Goal: Task Accomplishment & Management: Manage account settings

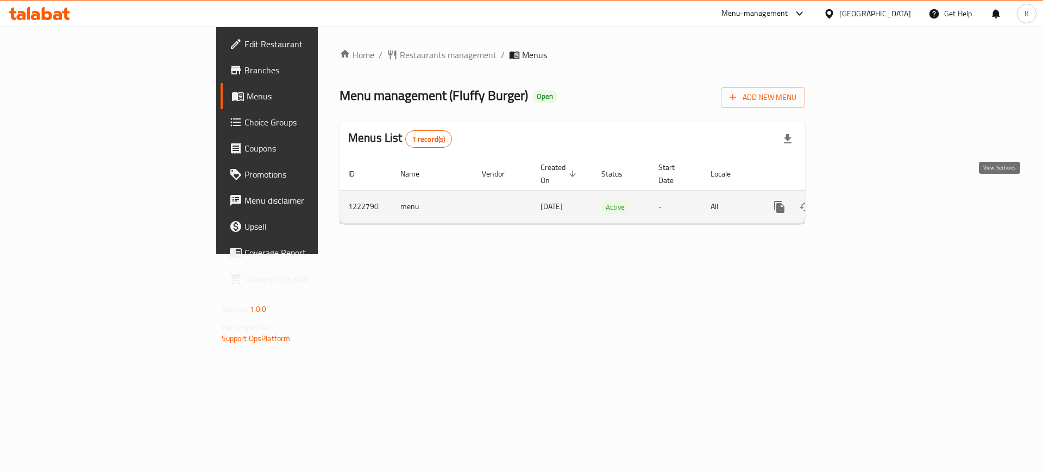
click at [864, 200] on icon "enhanced table" at bounding box center [857, 206] width 13 height 13
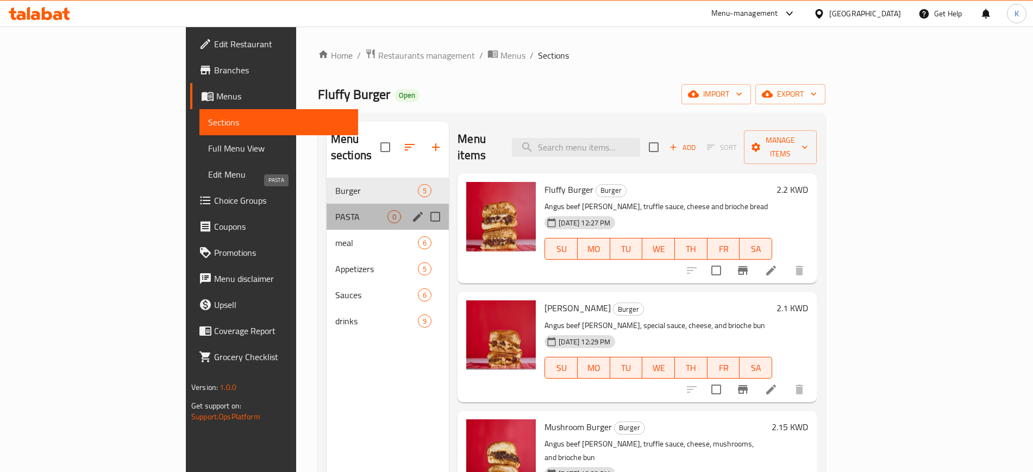
click at [335, 210] on span "PASTA" at bounding box center [361, 216] width 52 height 13
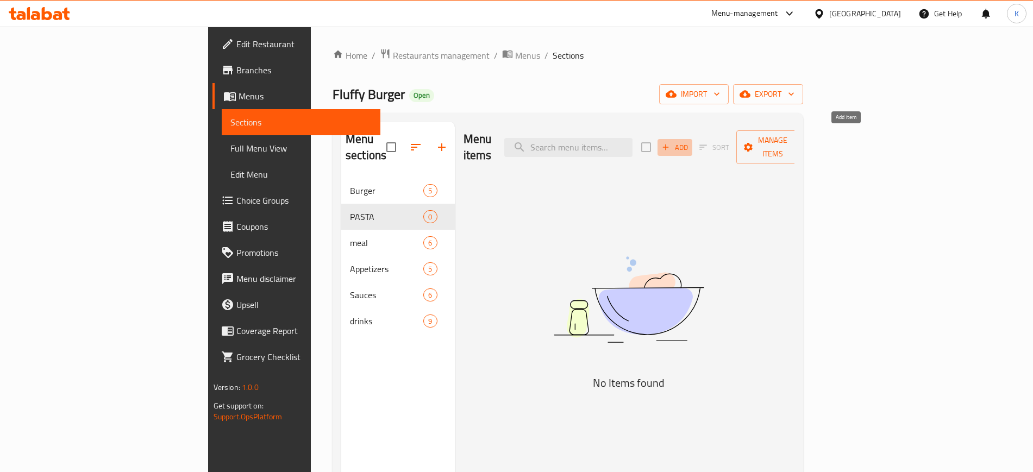
click at [670, 142] on icon "button" at bounding box center [666, 147] width 10 height 10
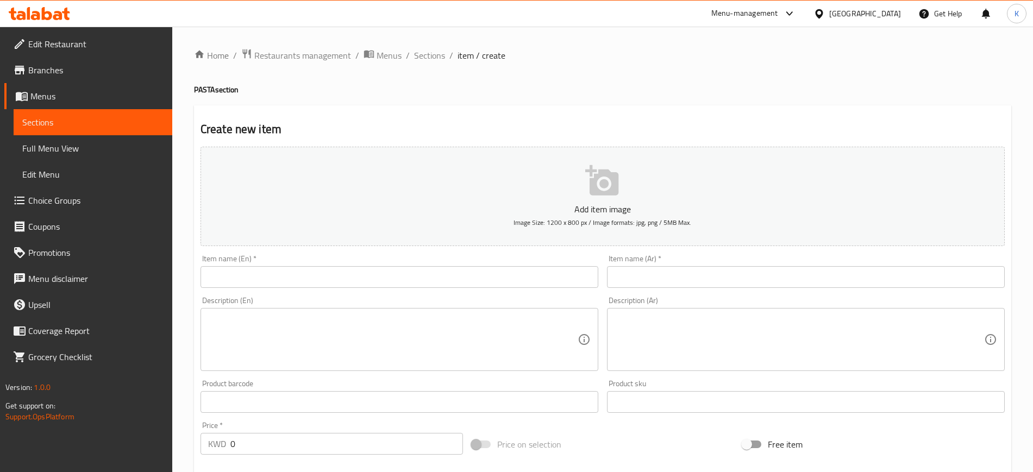
click at [440, 273] on div at bounding box center [516, 236] width 1033 height 472
click at [438, 277] on input "text" at bounding box center [399, 277] width 398 height 22
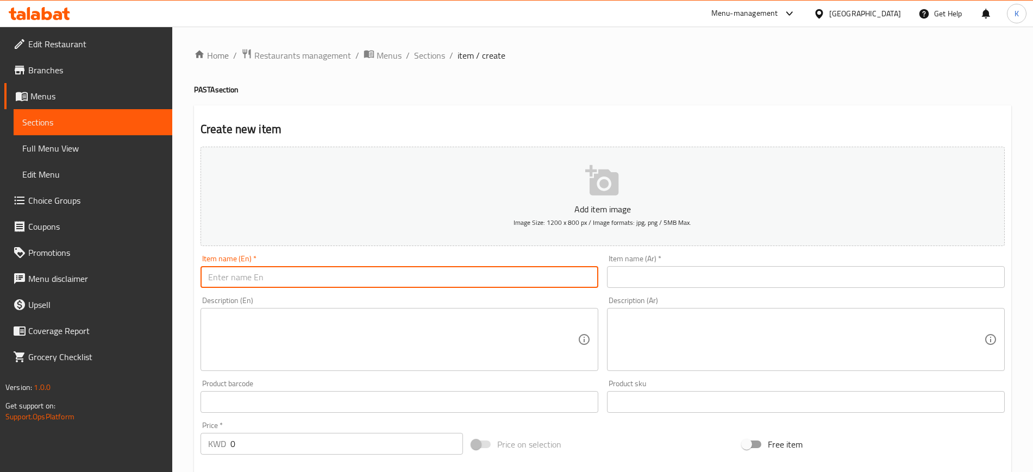
paste input "Pesto pasta"
type input "Pesto pasta"
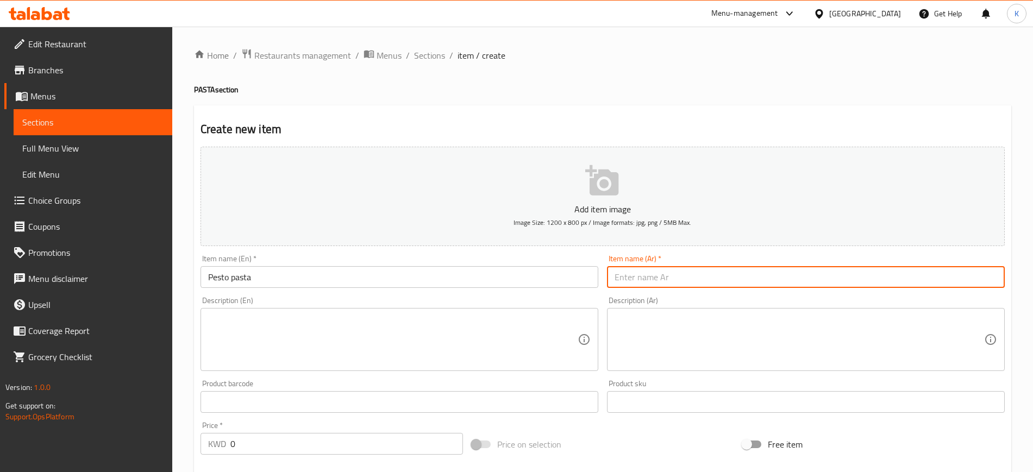
click at [663, 272] on input "text" at bounding box center [806, 277] width 398 height 22
paste input "بيستو باستا"
type input "بيستو باستا"
click at [402, 318] on textarea at bounding box center [392, 340] width 369 height 52
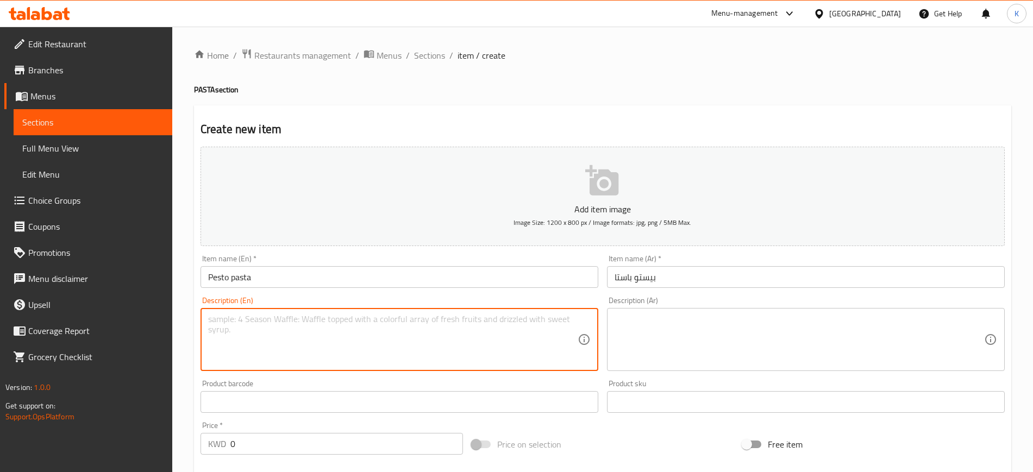
paste textarea "Pesto cooking cream pasta"
type textarea "Pesto cooking cream pasta"
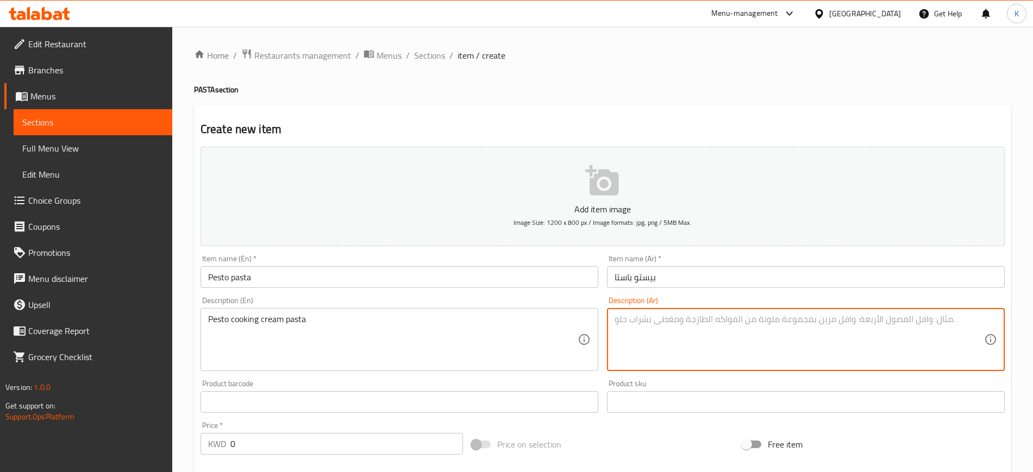
click at [669, 330] on textarea at bounding box center [799, 340] width 369 height 52
paste textarea "بيستر صوص [PERSON_NAME]"
type textarea "بيستر صوص [PERSON_NAME]"
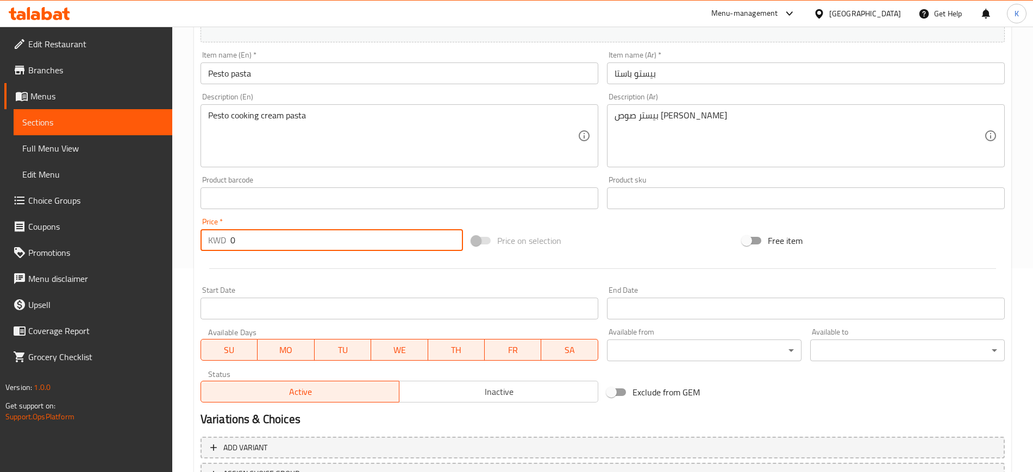
drag, startPoint x: 259, startPoint y: 239, endPoint x: 184, endPoint y: 239, distance: 74.4
click at [184, 239] on div "Home / Restaurants management / Menus / Sections / item / create PASTA section …" at bounding box center [602, 193] width 861 height 741
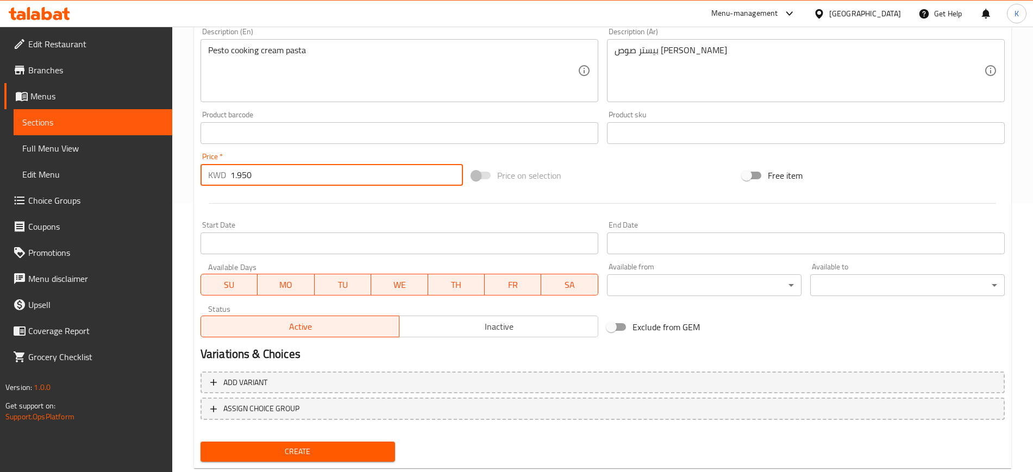
scroll to position [296, 0]
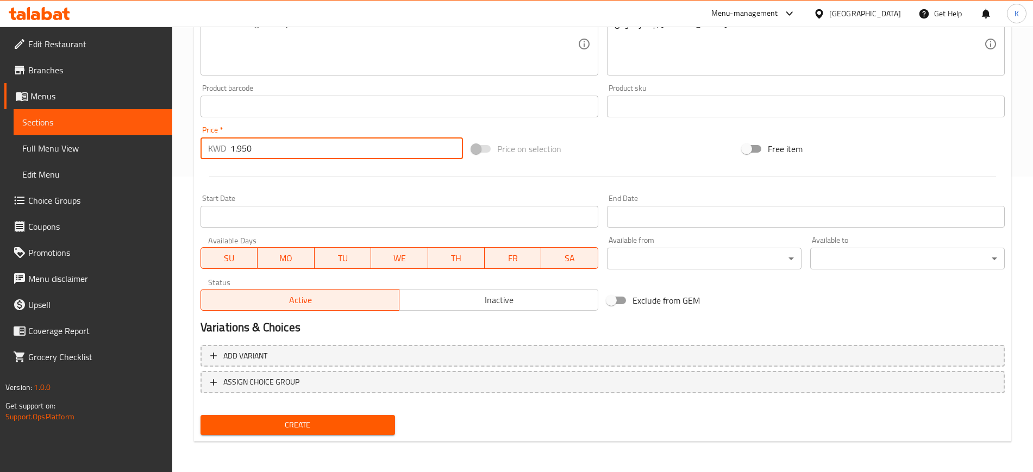
type input "1.950"
click at [345, 424] on span "Create" at bounding box center [297, 425] width 177 height 14
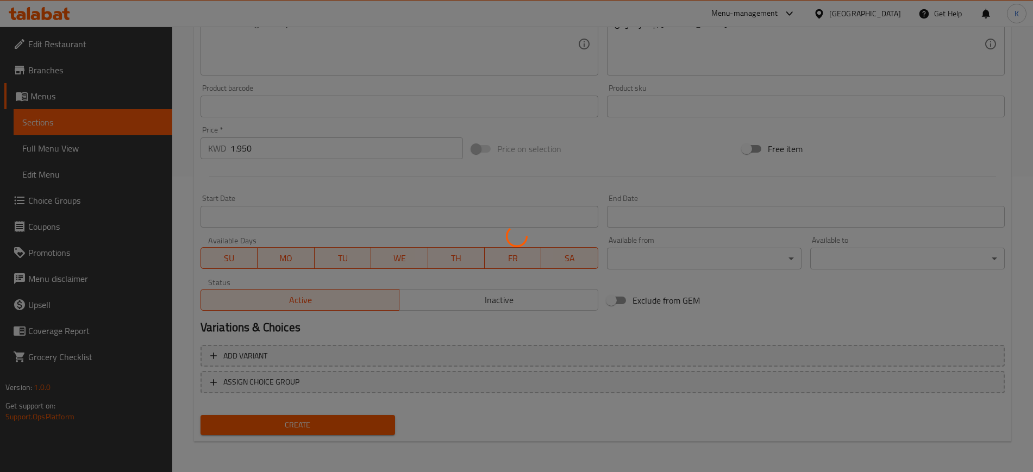
type input "0"
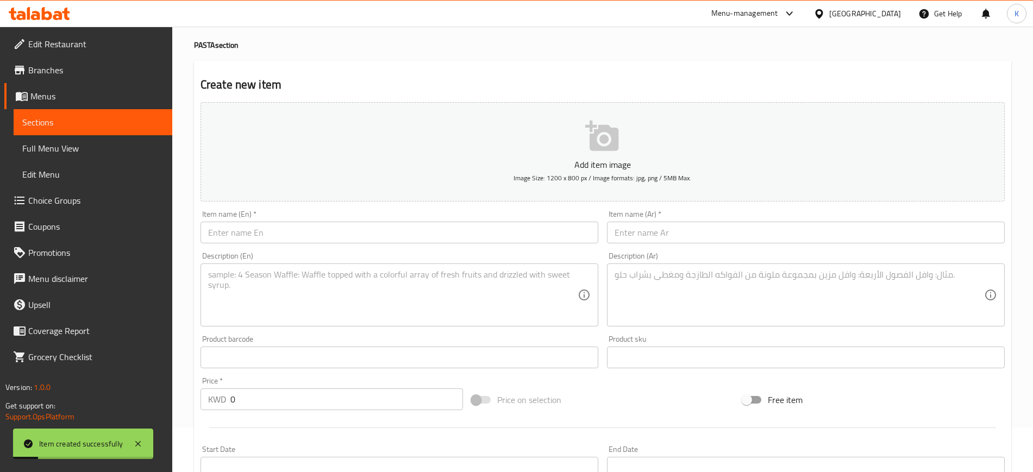
scroll to position [0, 0]
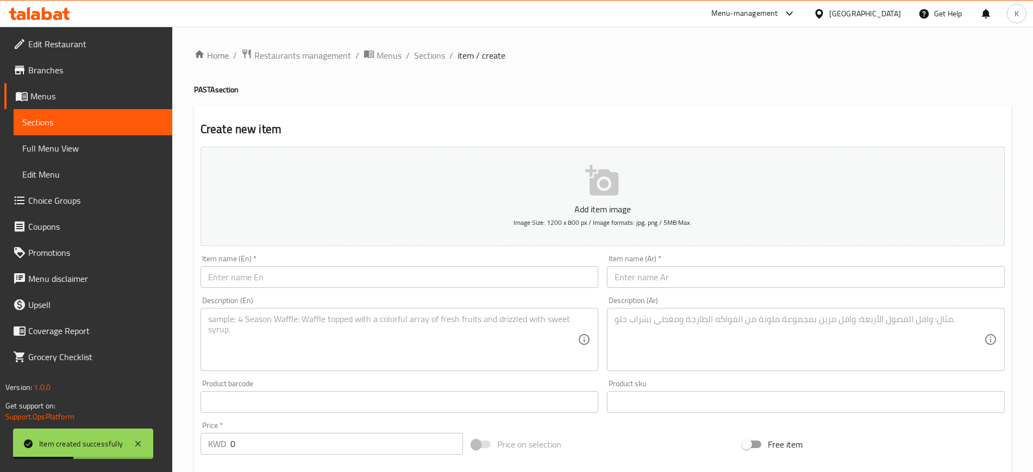
click at [303, 272] on input "text" at bounding box center [399, 277] width 398 height 22
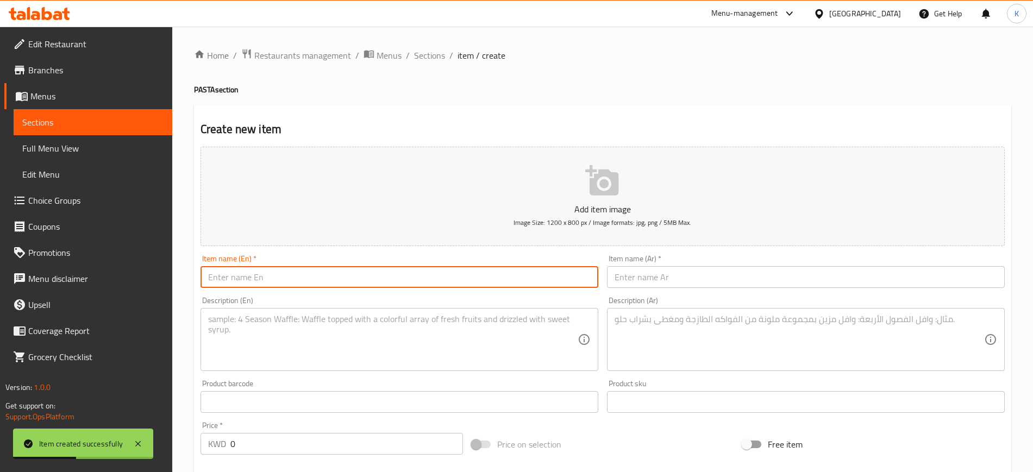
paste input "Truffle Mac pasta"
type input "Truffle Mac pasta"
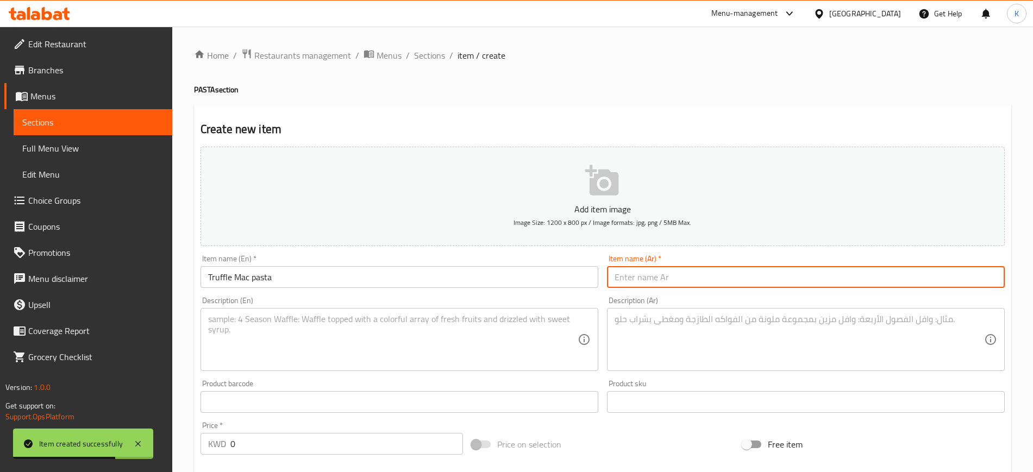
click at [665, 275] on input "text" at bounding box center [806, 277] width 398 height 22
paste input "ترافل ماك باستا"
type input "ترافل ماك باستا"
click at [321, 342] on textarea at bounding box center [392, 340] width 369 height 52
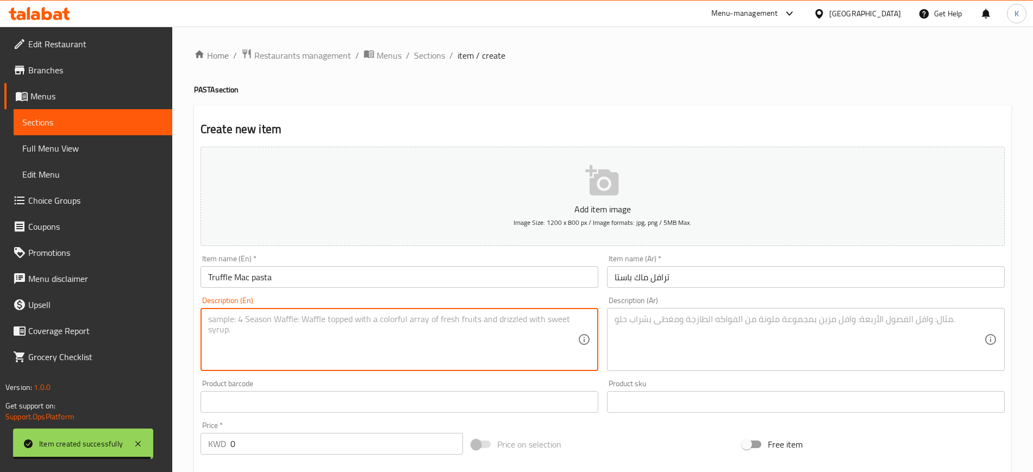
paste textarea "Truffle cooking crane pasta"
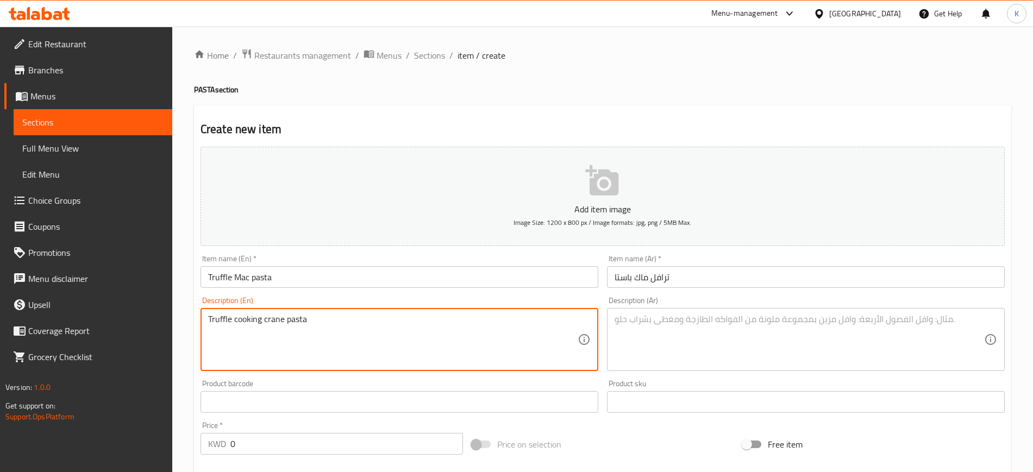
type textarea "Truffle cooking crane pasta"
click at [638, 315] on textarea at bounding box center [799, 340] width 369 height 52
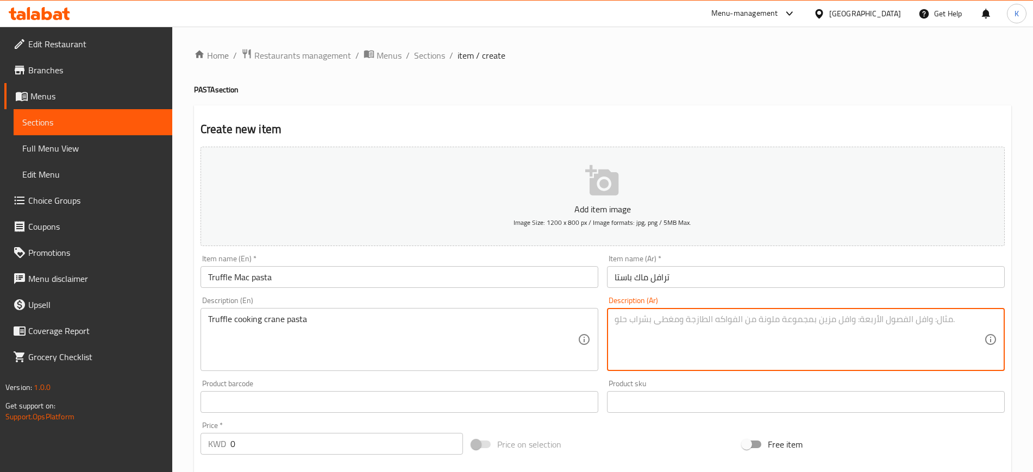
paste textarea "ترافل صوص [PERSON_NAME] باستا"
type textarea "ترافل صوص [PERSON_NAME] باستا"
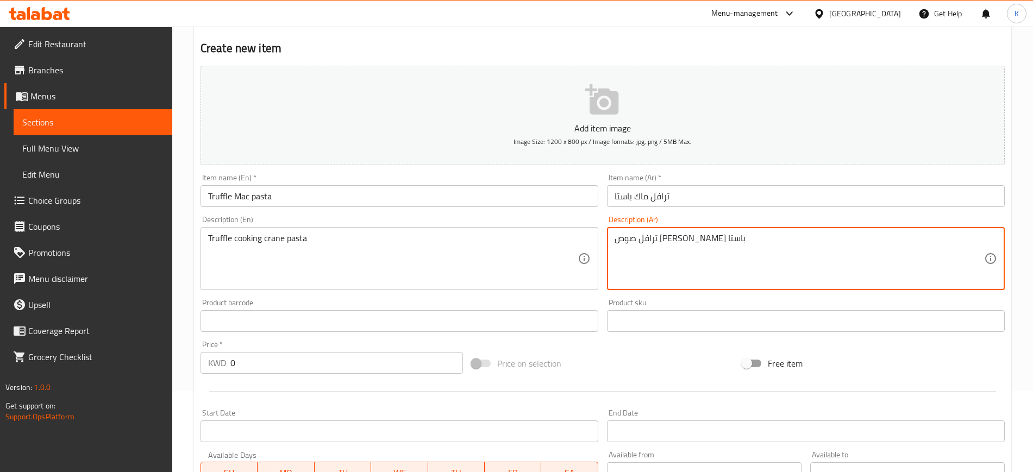
scroll to position [136, 0]
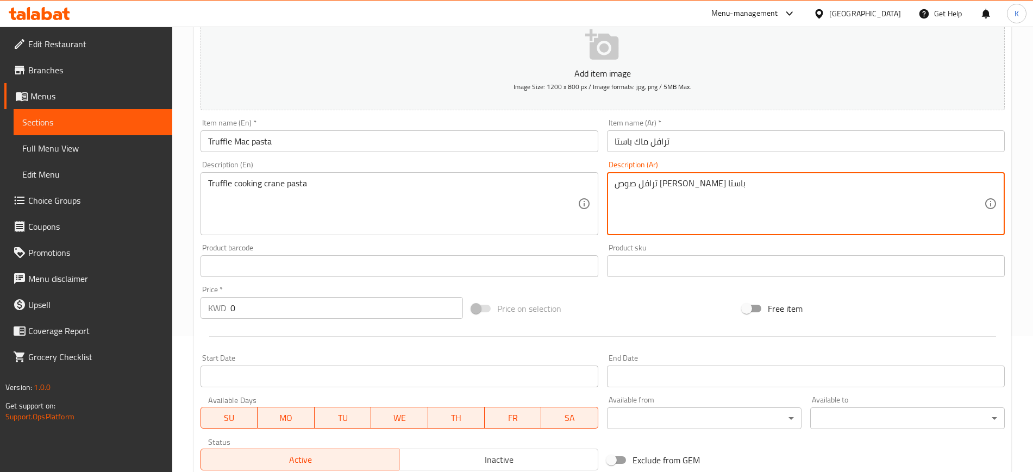
drag, startPoint x: 264, startPoint y: 308, endPoint x: 180, endPoint y: 309, distance: 84.2
click at [180, 309] on div "Home / Restaurants management / Menus / Sections / item / create PASTA section …" at bounding box center [602, 261] width 861 height 741
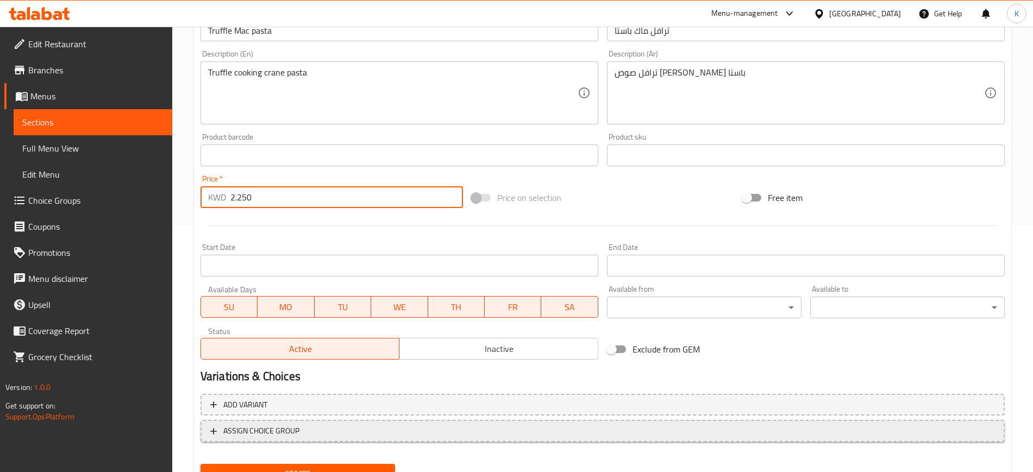
scroll to position [296, 0]
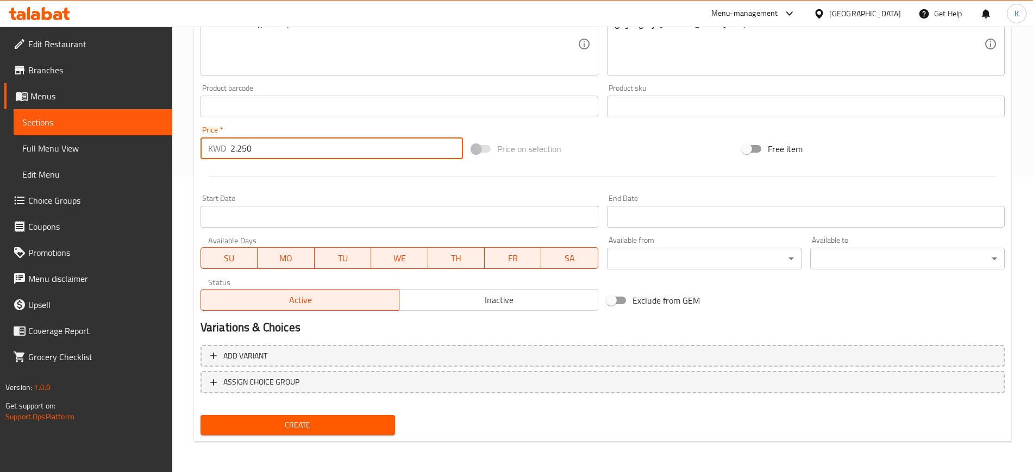
type input "2.250"
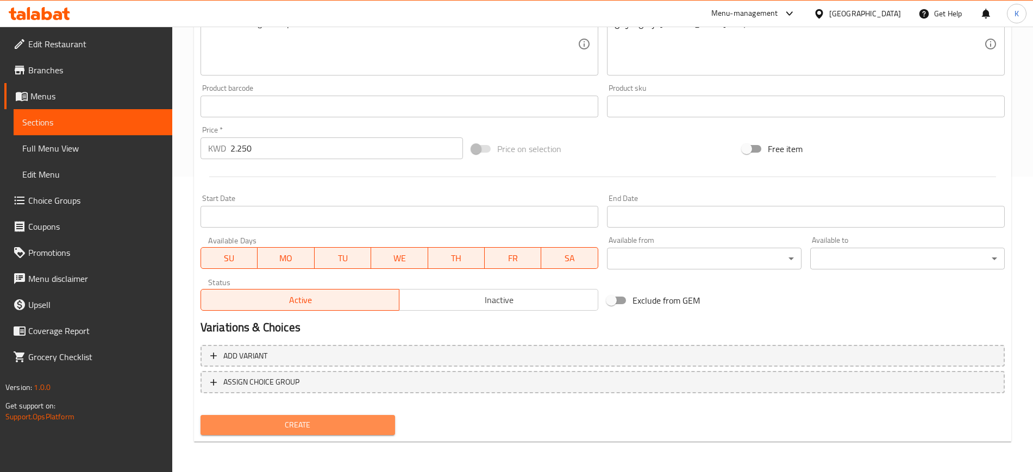
click at [342, 417] on button "Create" at bounding box center [297, 425] width 195 height 20
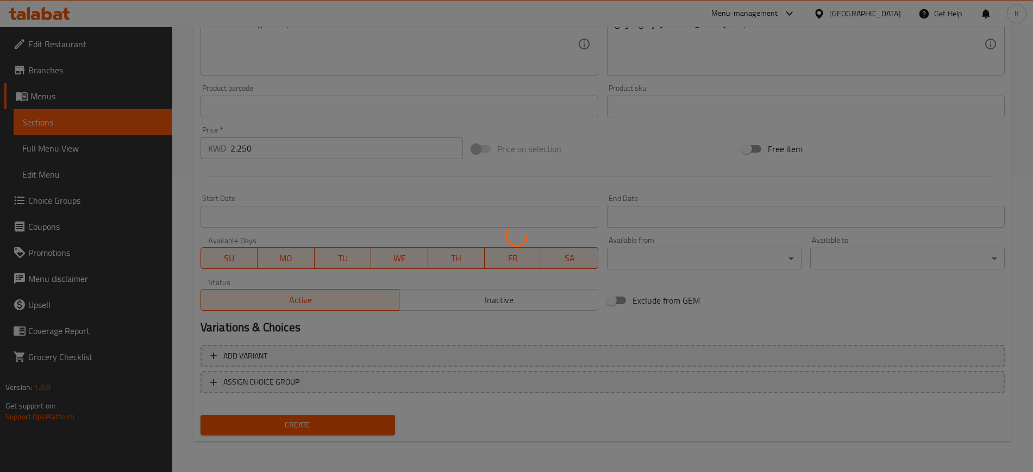
type input "0"
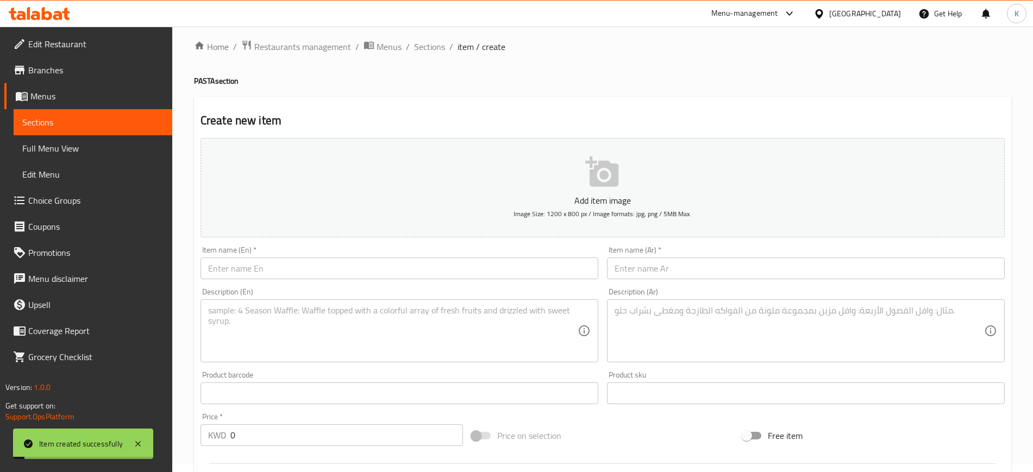
scroll to position [0, 0]
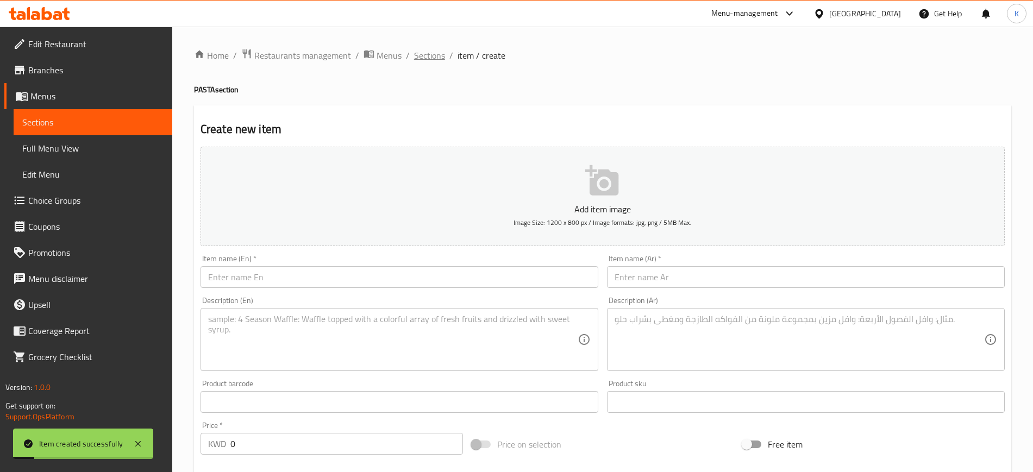
click at [433, 52] on span "Sections" at bounding box center [429, 55] width 31 height 13
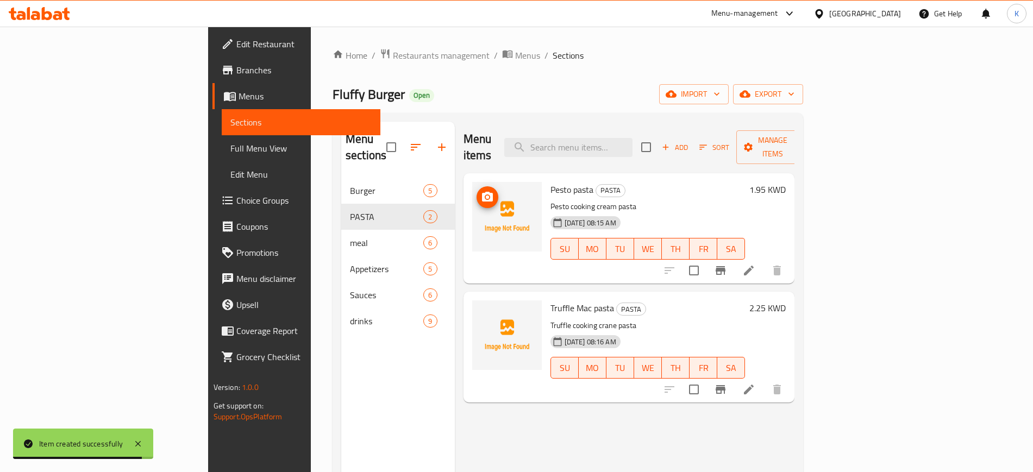
click at [481, 191] on icon "upload picture" at bounding box center [487, 197] width 13 height 13
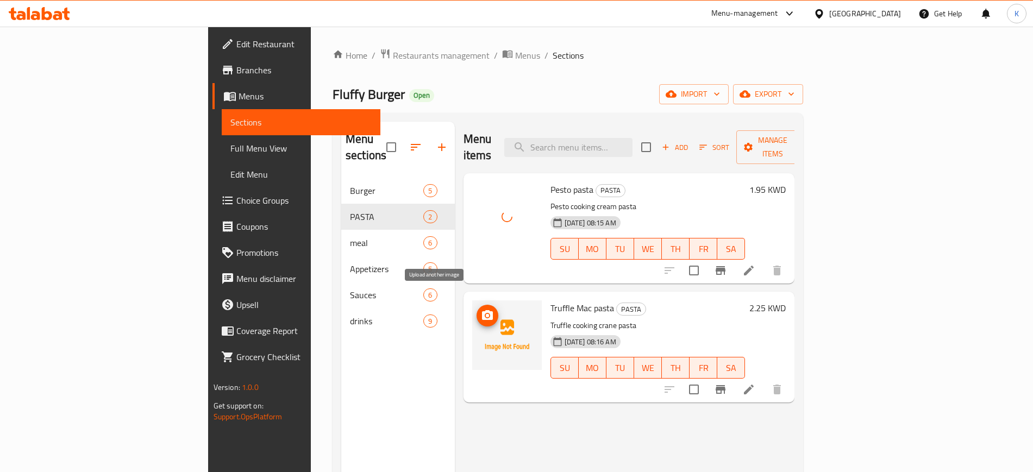
click at [481, 309] on icon "upload picture" at bounding box center [487, 315] width 13 height 13
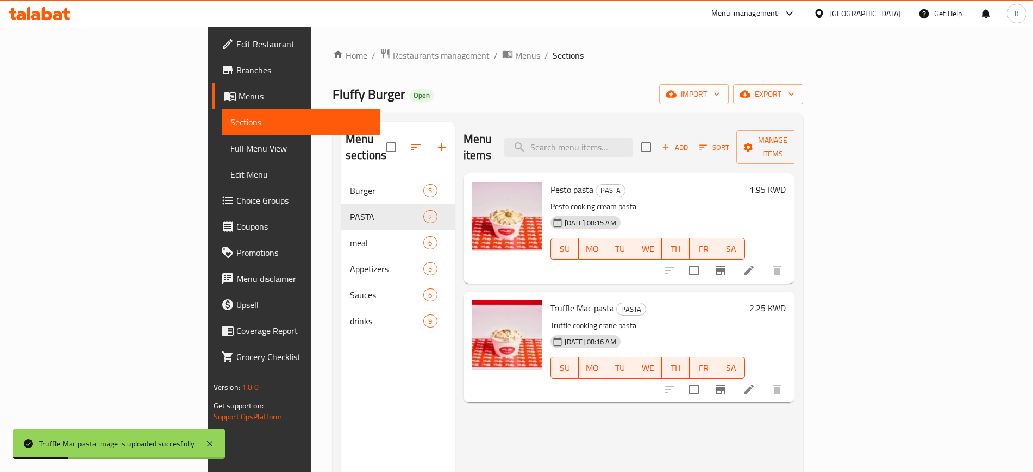
click at [529, 416] on div "Menu items Add Sort Manage items Pesto pasta PASTA Pesto cooking cream pasta [D…" at bounding box center [625, 358] width 340 height 472
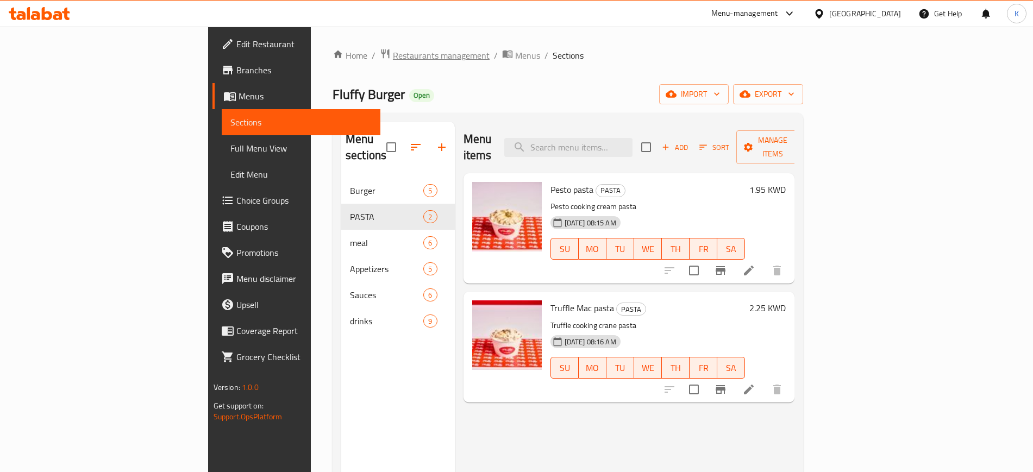
click at [393, 57] on span "Restaurants management" at bounding box center [441, 55] width 97 height 13
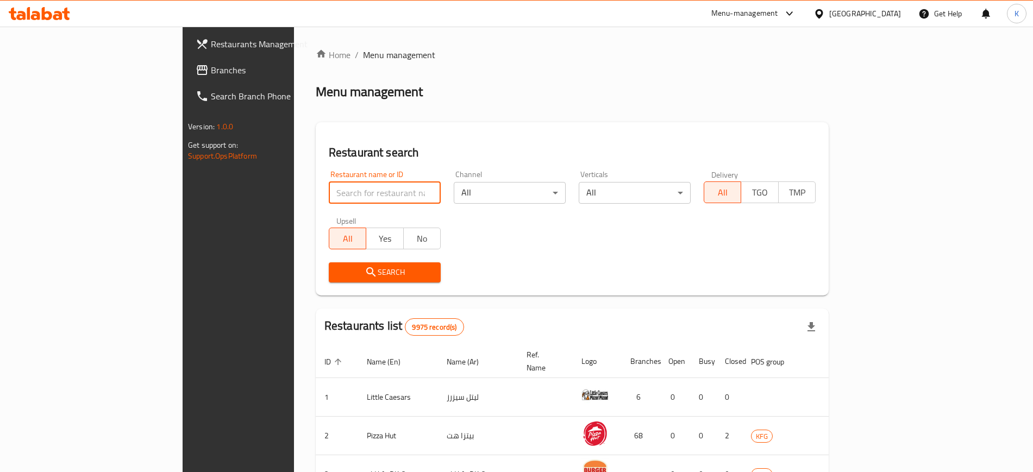
click at [329, 196] on input "search" at bounding box center [385, 193] width 112 height 22
paste input "681966"
type input "681966"
click button "Search" at bounding box center [385, 272] width 112 height 20
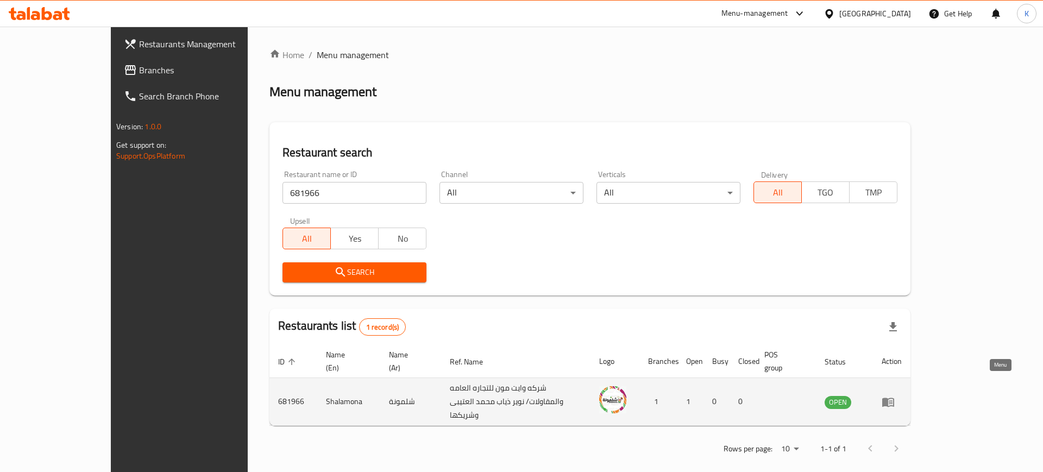
click at [894, 398] on icon "enhanced table" at bounding box center [888, 402] width 12 height 9
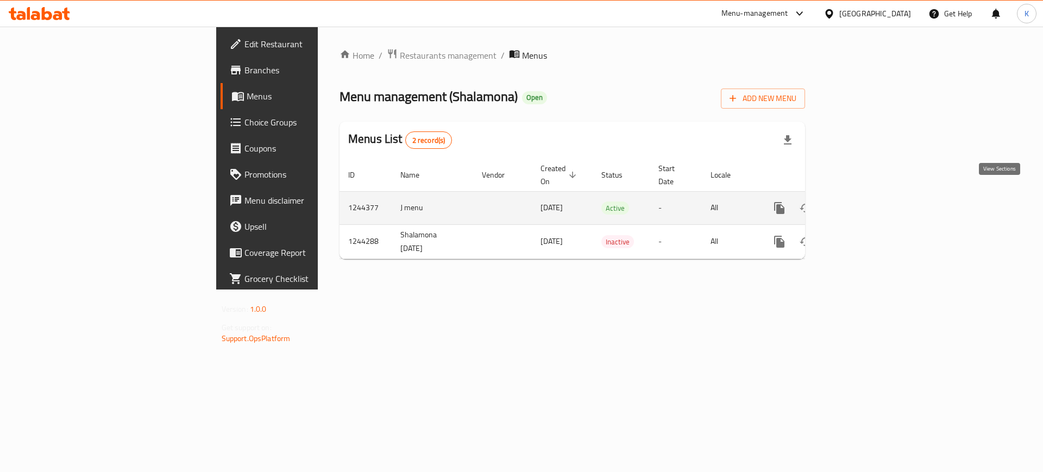
click at [864, 202] on icon "enhanced table" at bounding box center [857, 208] width 13 height 13
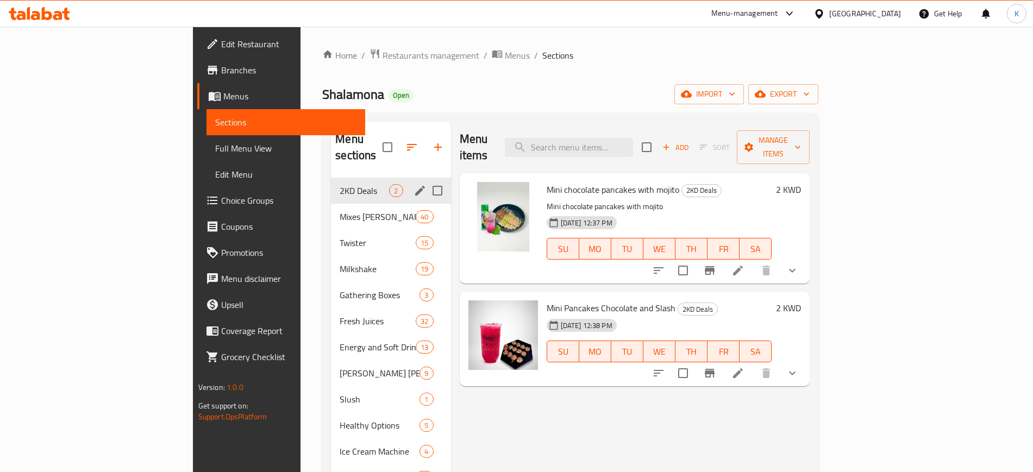
click at [340, 184] on span "2KD Deals" at bounding box center [364, 190] width 49 height 13
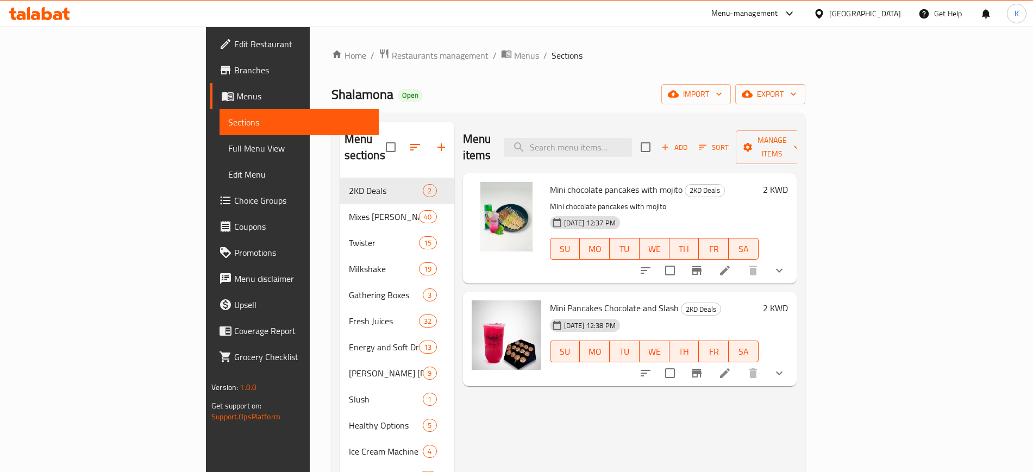
click at [591, 181] on span "Mini chocolate pancakes with mojito" at bounding box center [616, 189] width 133 height 16
click at [718, 200] on p "Mini chocolate pancakes with mojito" at bounding box center [654, 207] width 209 height 14
drag, startPoint x: 509, startPoint y: 174, endPoint x: 587, endPoint y: 174, distance: 77.7
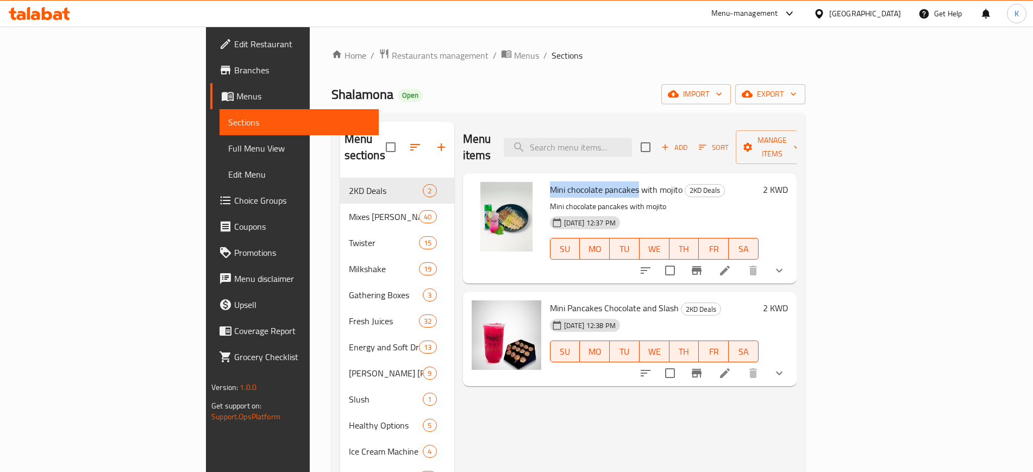
click at [587, 181] on span "Mini chocolate pancakes with mojito" at bounding box center [616, 189] width 133 height 16
copy span "Mini chocolate pancakes"
click at [632, 145] on input "search" at bounding box center [568, 147] width 128 height 19
paste input "Mini chocolate pancakes"
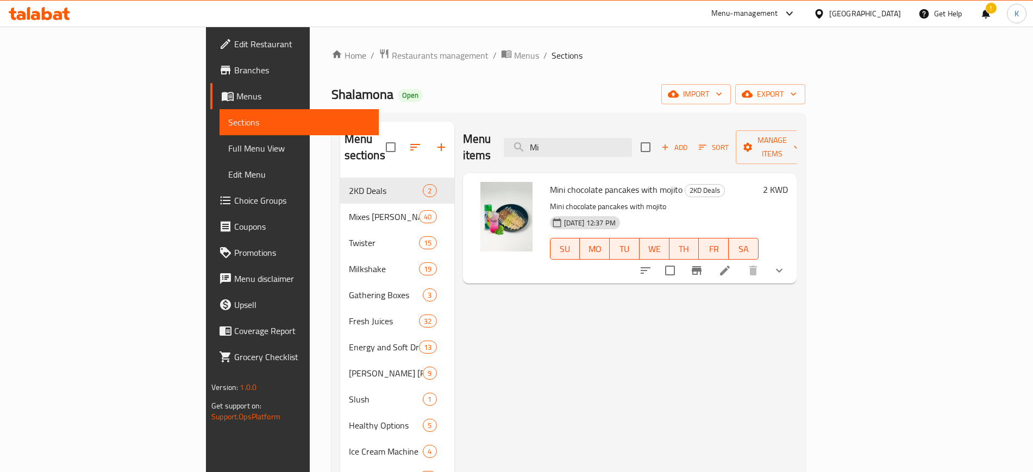
type input "M"
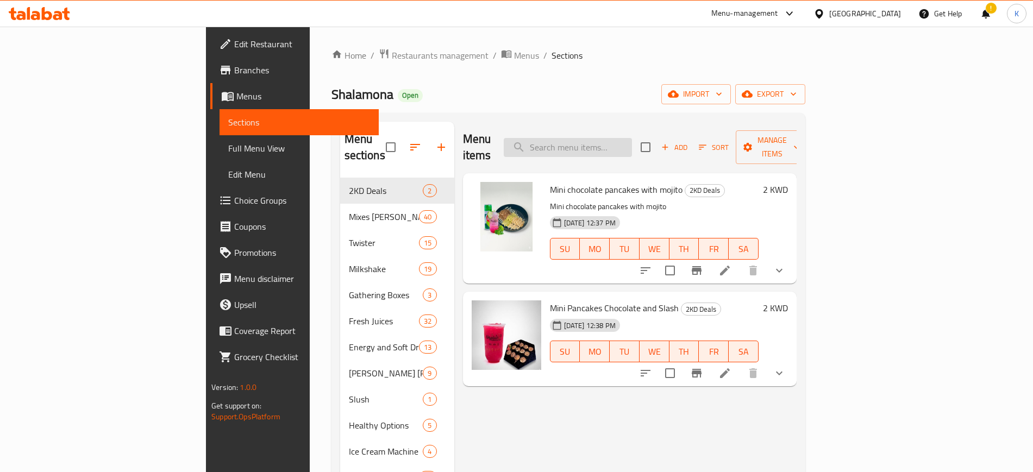
click at [632, 142] on input "search" at bounding box center [568, 147] width 128 height 19
paste input "Mini chocolate pancakes"
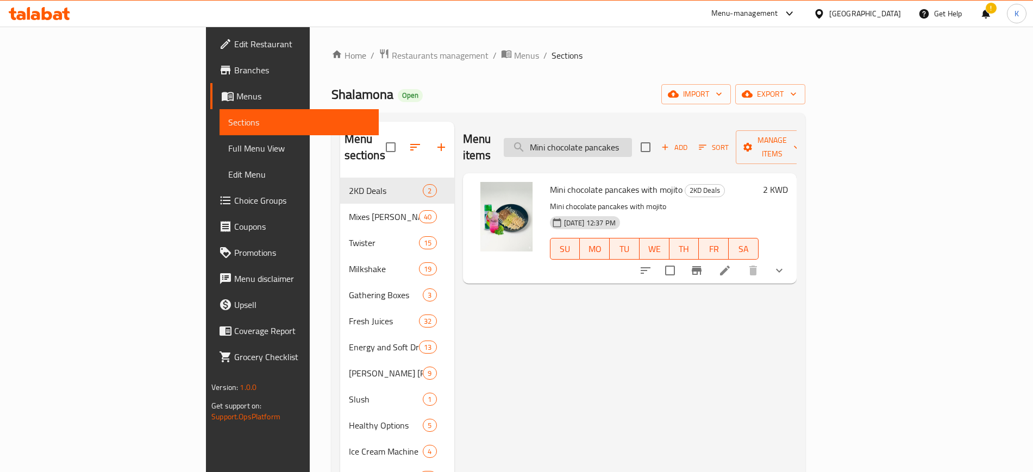
drag, startPoint x: 660, startPoint y: 141, endPoint x: 591, endPoint y: 138, distance: 69.1
click at [591, 138] on input "Mini chocolate pancakes" at bounding box center [568, 147] width 128 height 19
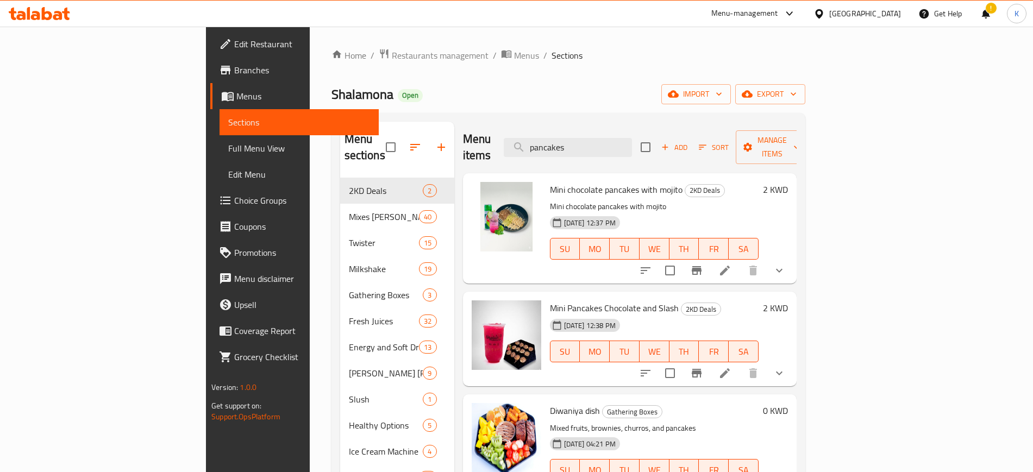
click at [621, 181] on span "Mini chocolate pancakes with mojito" at bounding box center [616, 189] width 133 height 16
copy h6 "mojito"
click at [632, 140] on input "pancakes" at bounding box center [568, 147] width 128 height 19
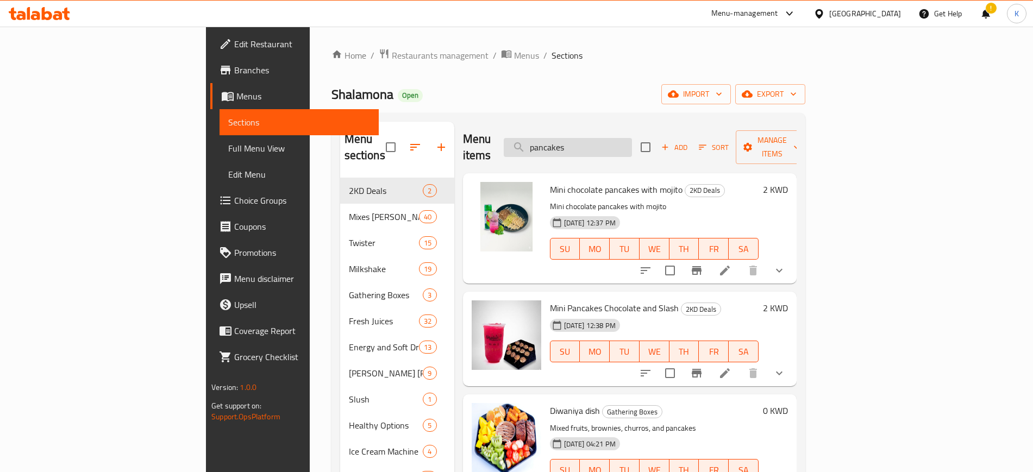
click at [632, 140] on input "pancakes" at bounding box center [568, 147] width 128 height 19
paste input "mojito"
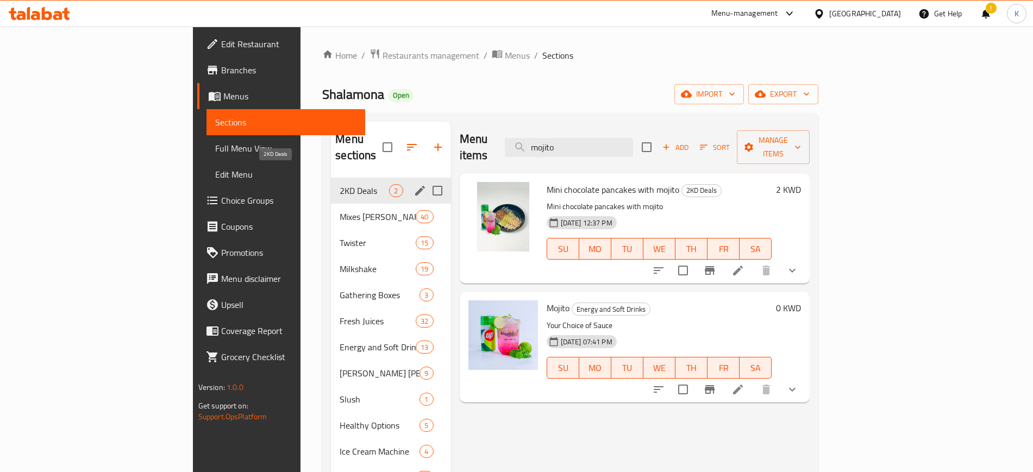
type input "mojito"
click at [340, 184] on span "2KD Deals" at bounding box center [364, 190] width 49 height 13
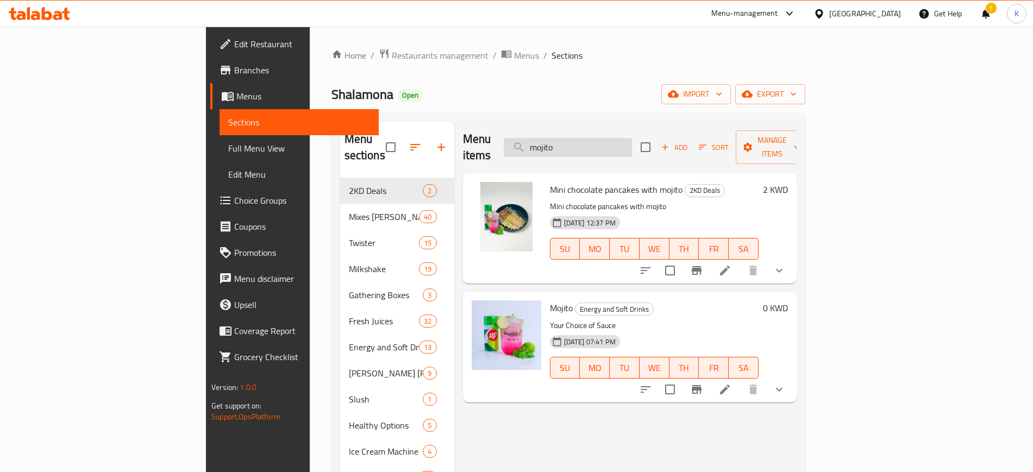
click at [632, 141] on input "mojito" at bounding box center [568, 147] width 128 height 19
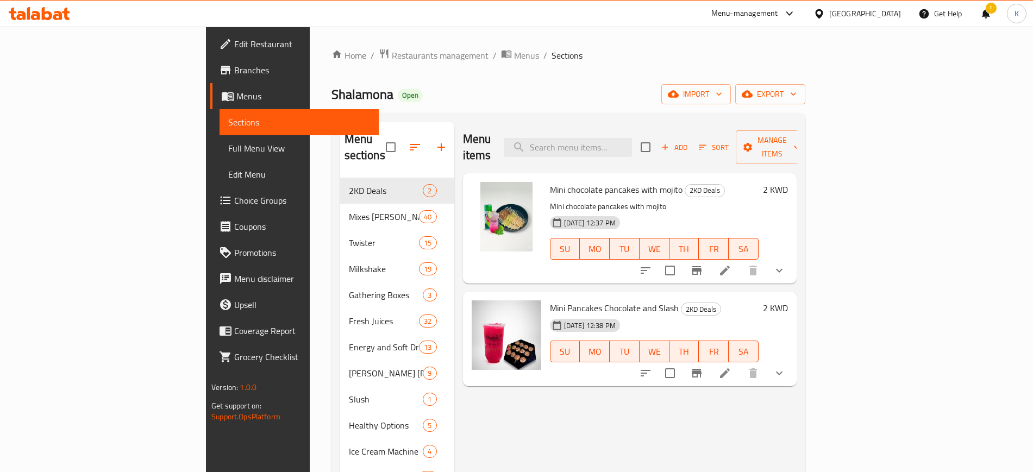
click at [613, 181] on span "Mini chocolate pancakes with mojito" at bounding box center [616, 189] width 133 height 16
copy h6 "mojito"
click at [632, 142] on input "search" at bounding box center [568, 147] width 128 height 19
paste input "mojito"
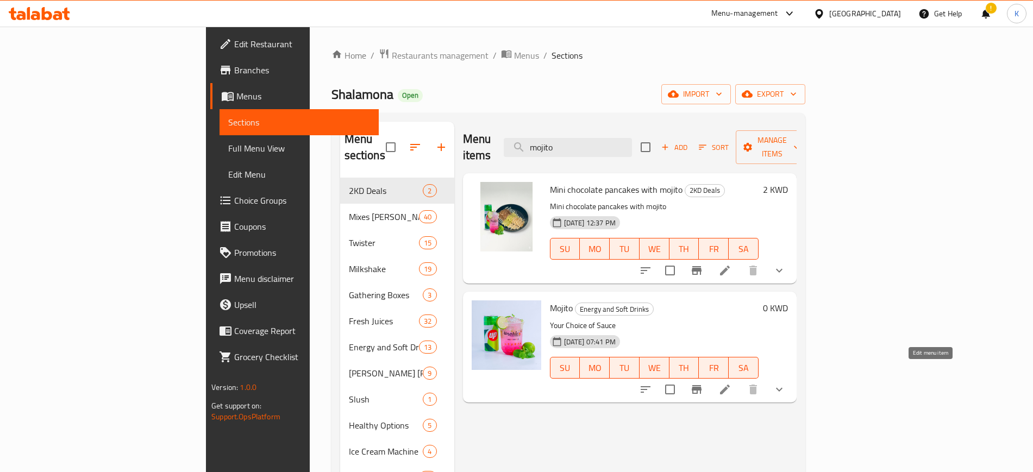
type input "mojito"
click at [731, 383] on icon at bounding box center [724, 389] width 13 height 13
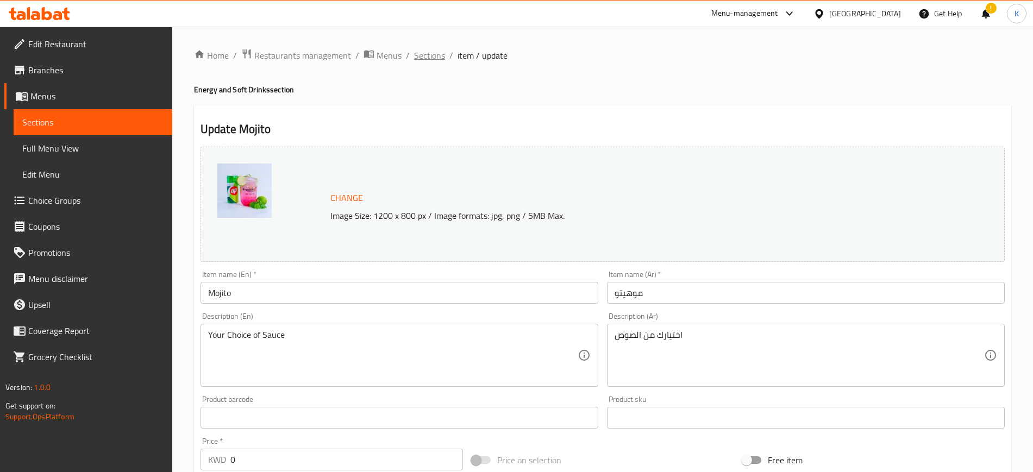
click at [435, 54] on span "Sections" at bounding box center [429, 55] width 31 height 13
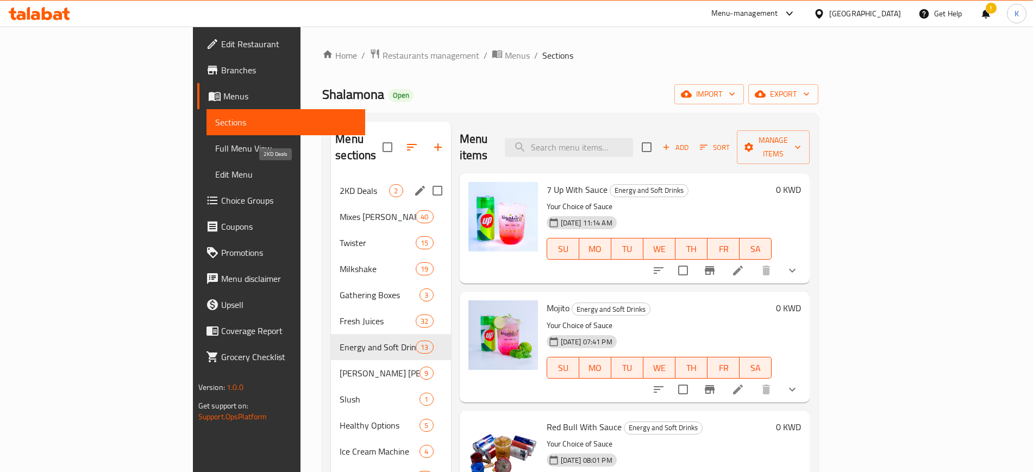
click at [340, 184] on span "2KD Deals" at bounding box center [364, 190] width 49 height 13
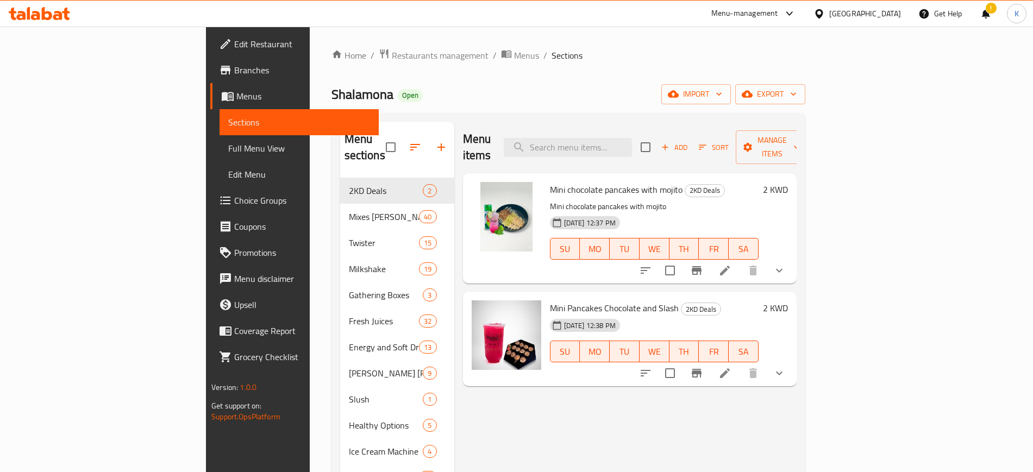
click at [788, 182] on h6 "2 KWD" at bounding box center [775, 189] width 25 height 15
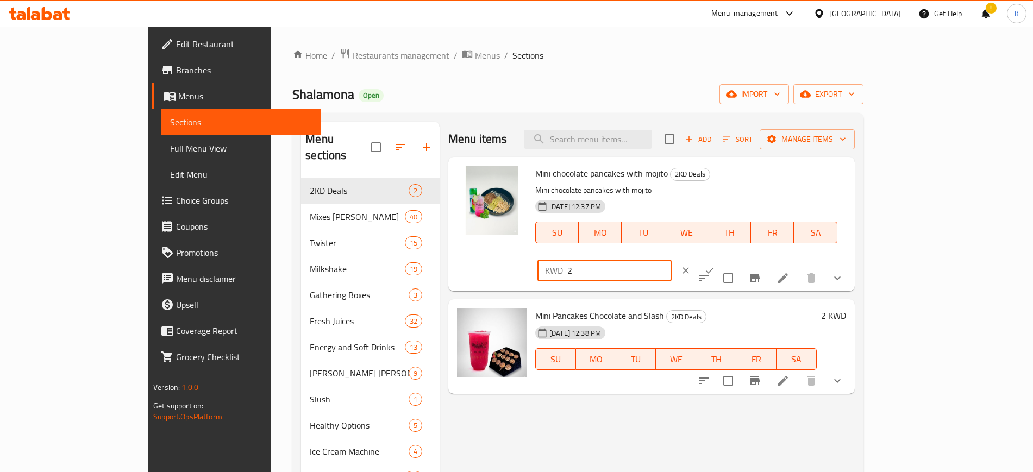
drag, startPoint x: 889, startPoint y: 179, endPoint x: 762, endPoint y: 176, distance: 126.6
click at [762, 176] on div "Mini chocolate pancakes with mojito 2KD Deals Mini chocolate pancakes with moji…" at bounding box center [690, 224] width 319 height 126
type input "3"
click at [846, 308] on h6 "2 KWD" at bounding box center [833, 315] width 25 height 15
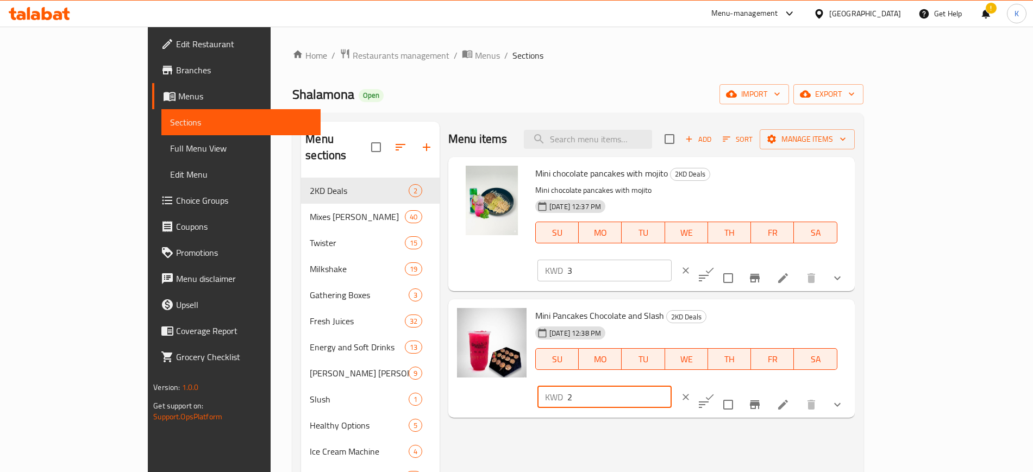
drag, startPoint x: 830, startPoint y: 297, endPoint x: 801, endPoint y: 297, distance: 29.3
click at [787, 304] on div "Mini Pancakes Chocolate and Slash 2KD Deals [DATE] 12:38 PM SU MO TU WE TH FR S…" at bounding box center [690, 359] width 319 height 110
type input "3"
click at [715, 392] on icon "ok" at bounding box center [709, 397] width 11 height 11
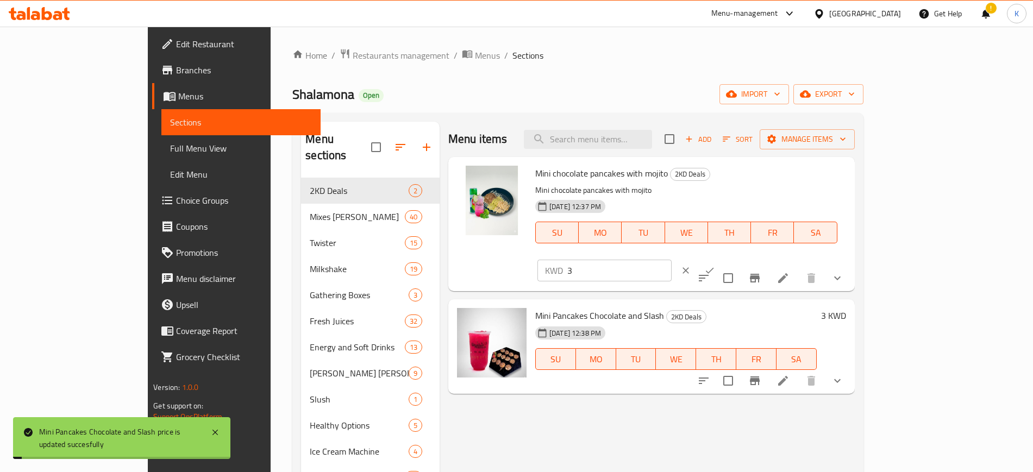
click at [713, 268] on icon "ok" at bounding box center [709, 271] width 8 height 6
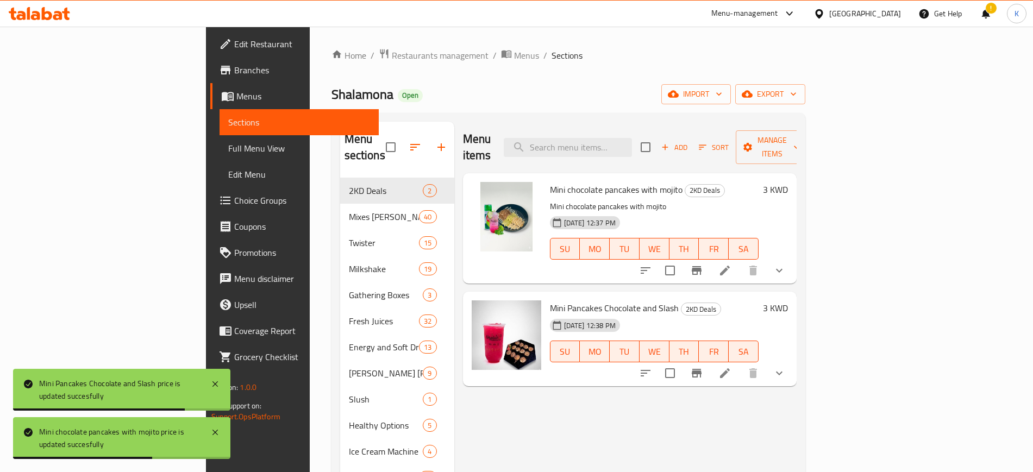
click at [561, 89] on div "Shalamona Open import export" at bounding box center [568, 94] width 474 height 20
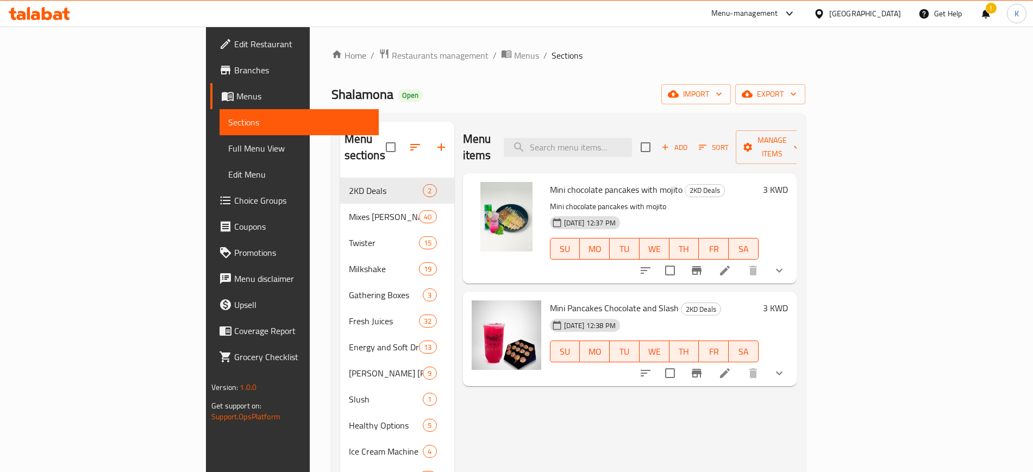
click at [573, 181] on span "Mini chocolate pancakes with mojito" at bounding box center [616, 189] width 133 height 16
copy span "pancakes"
click at [632, 143] on input "search" at bounding box center [568, 147] width 128 height 19
click at [632, 141] on input "search" at bounding box center [568, 147] width 128 height 19
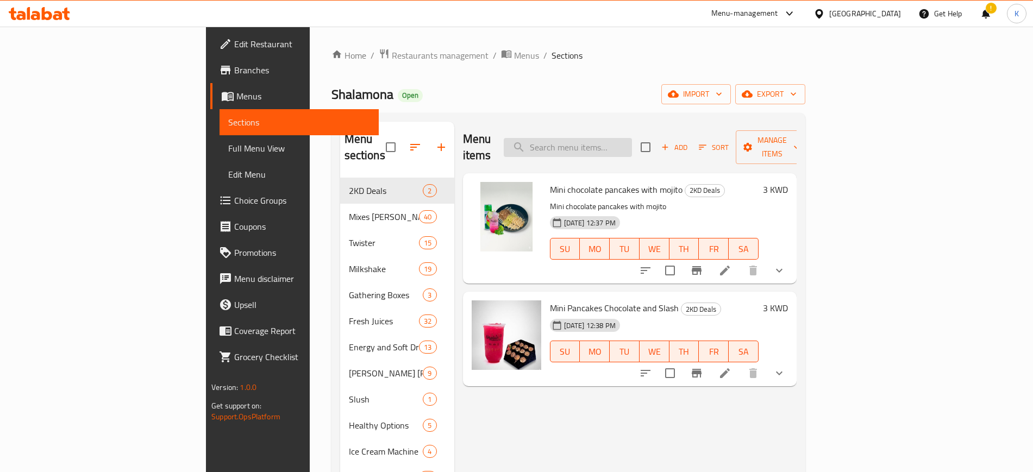
click at [632, 141] on input "search" at bounding box center [568, 147] width 128 height 19
paste input "pancakes"
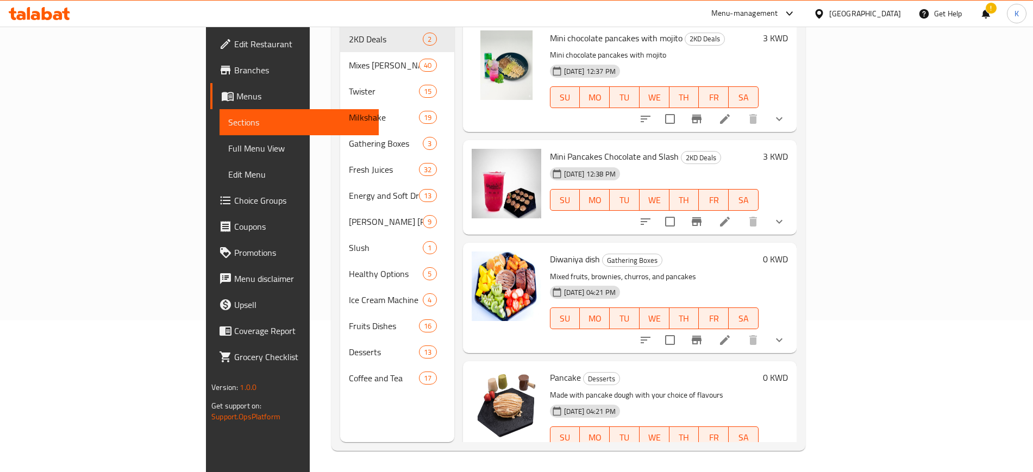
scroll to position [152, 0]
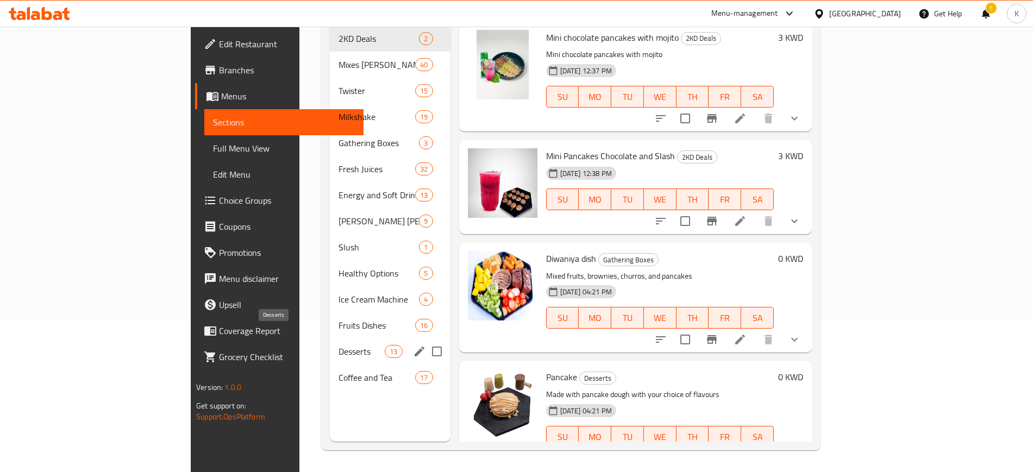
type input "pancak"
click at [339, 345] on span "Desserts" at bounding box center [362, 351] width 46 height 13
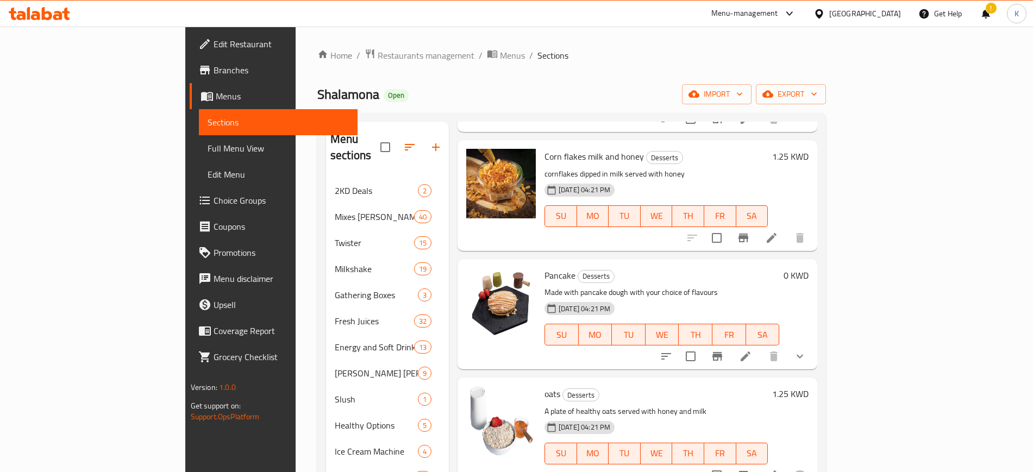
scroll to position [679, 0]
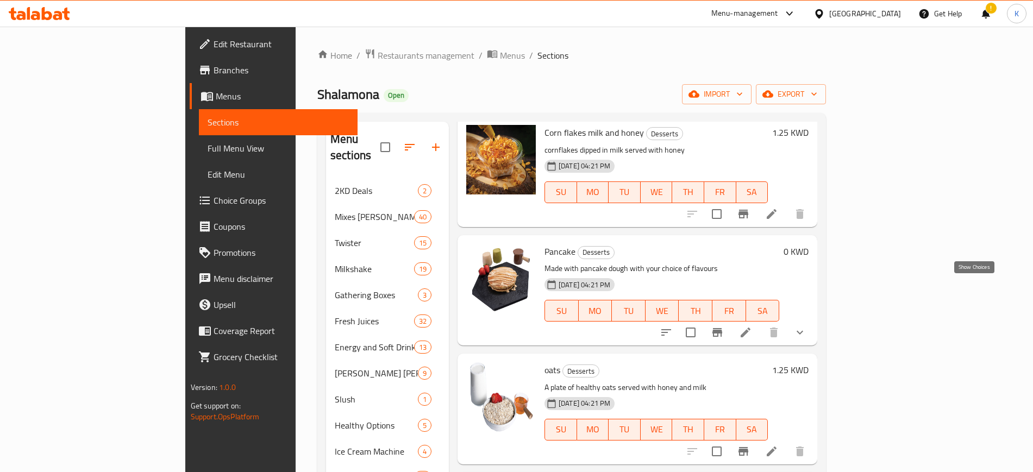
click at [806, 326] on icon "show more" at bounding box center [799, 332] width 13 height 13
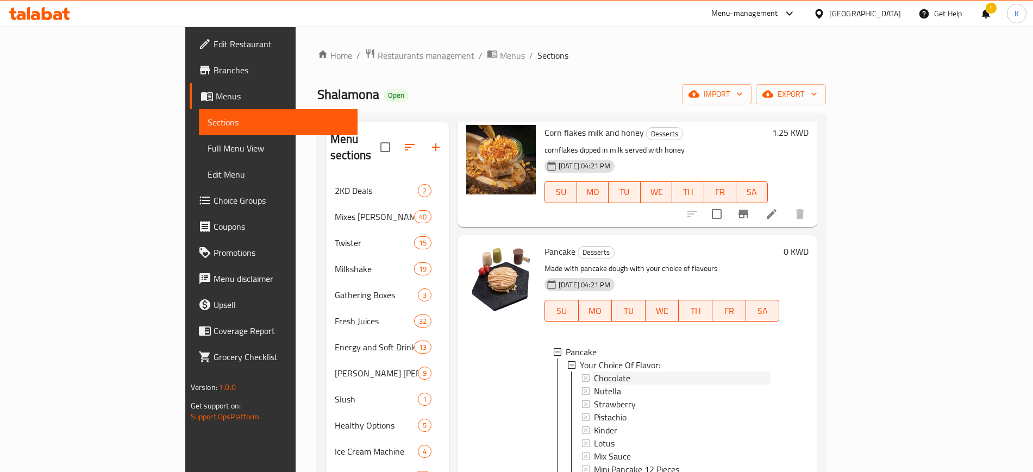
click at [619, 372] on div "Chocolate" at bounding box center [682, 378] width 177 height 13
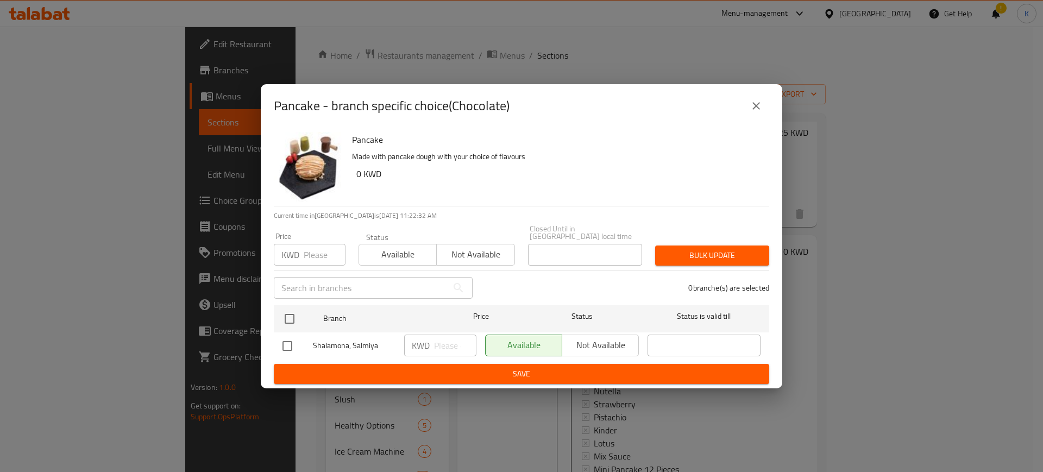
click at [762, 108] on icon "close" at bounding box center [756, 105] width 13 height 13
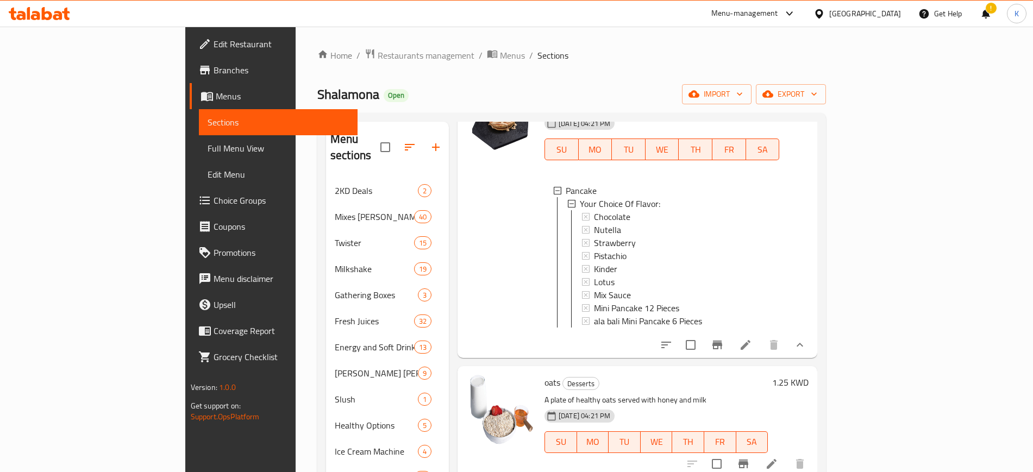
scroll to position [951, 0]
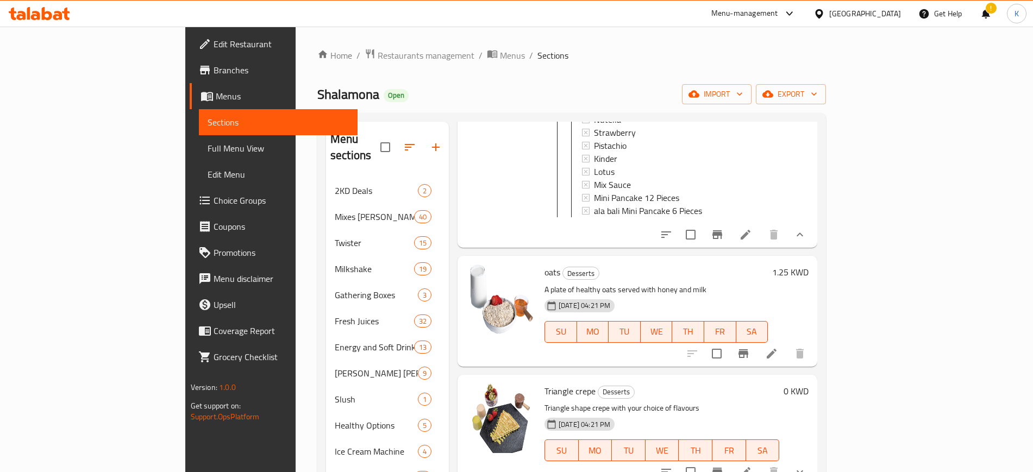
click at [803, 233] on icon "show more" at bounding box center [800, 235] width 7 height 4
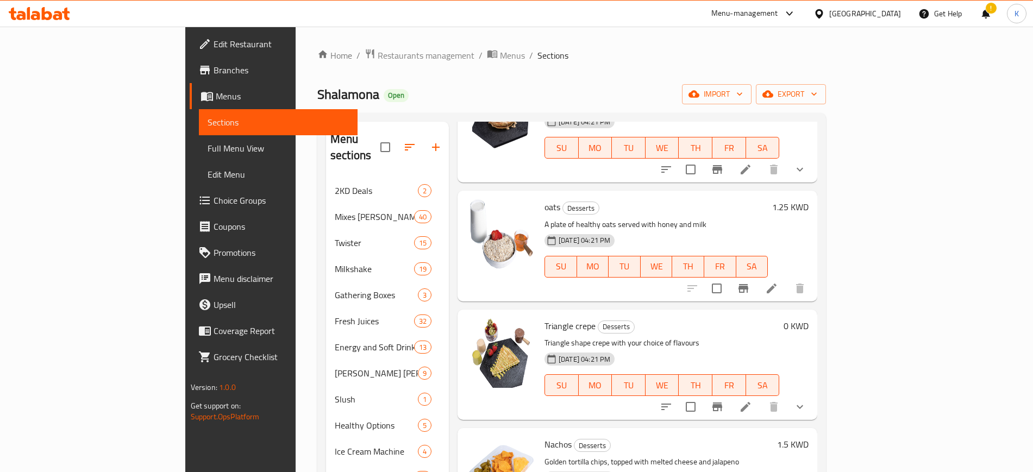
scroll to position [738, 0]
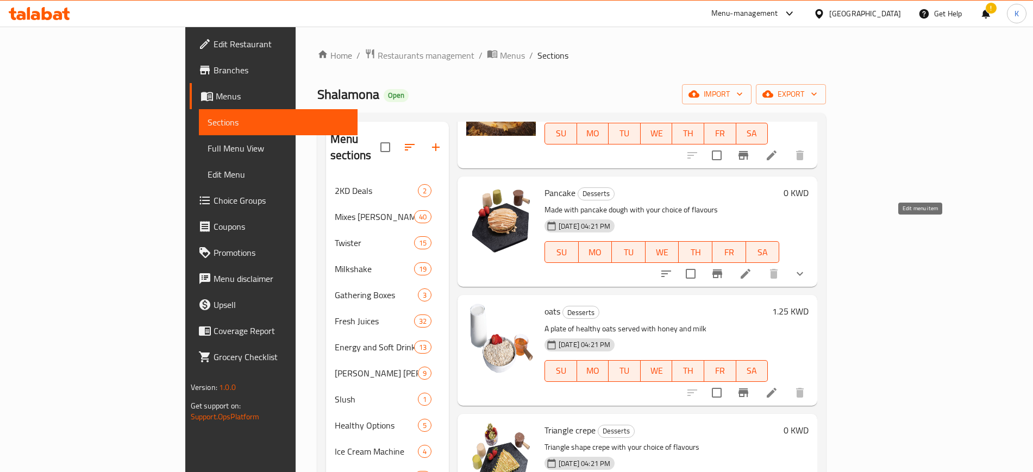
click at [752, 267] on icon at bounding box center [745, 273] width 13 height 13
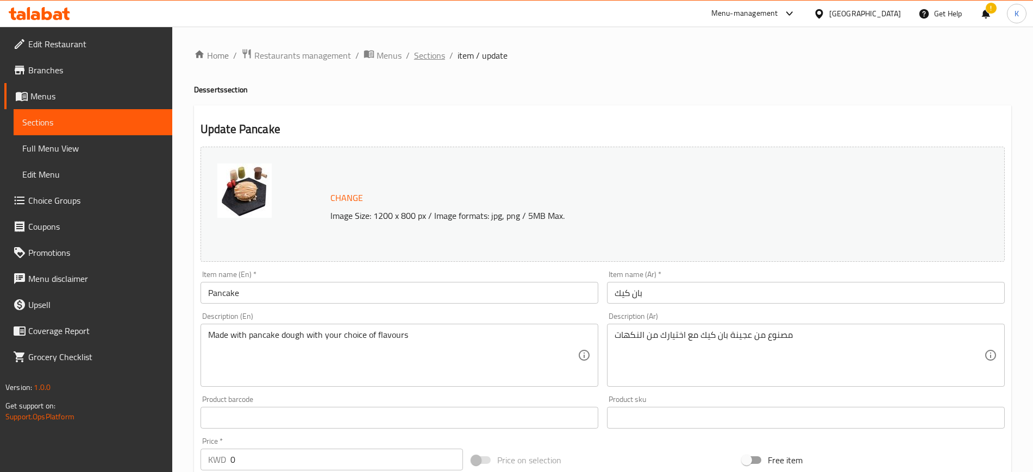
click at [433, 54] on span "Sections" at bounding box center [429, 55] width 31 height 13
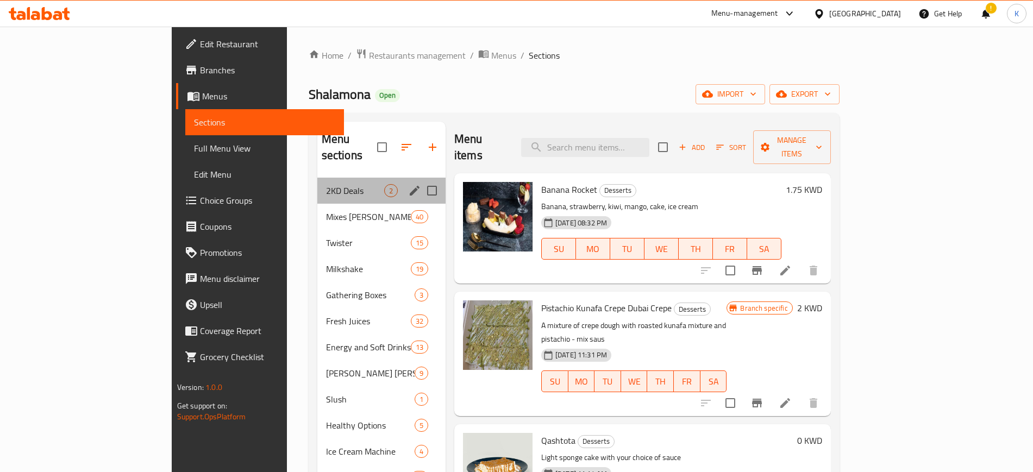
click at [317, 181] on div "2KD Deals 2" at bounding box center [381, 191] width 128 height 26
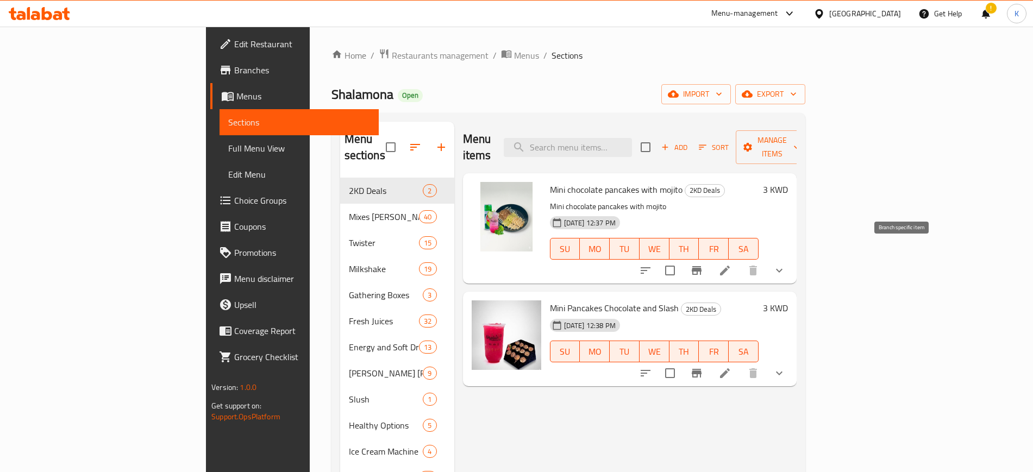
click at [703, 264] on icon "Branch-specific-item" at bounding box center [696, 270] width 13 height 13
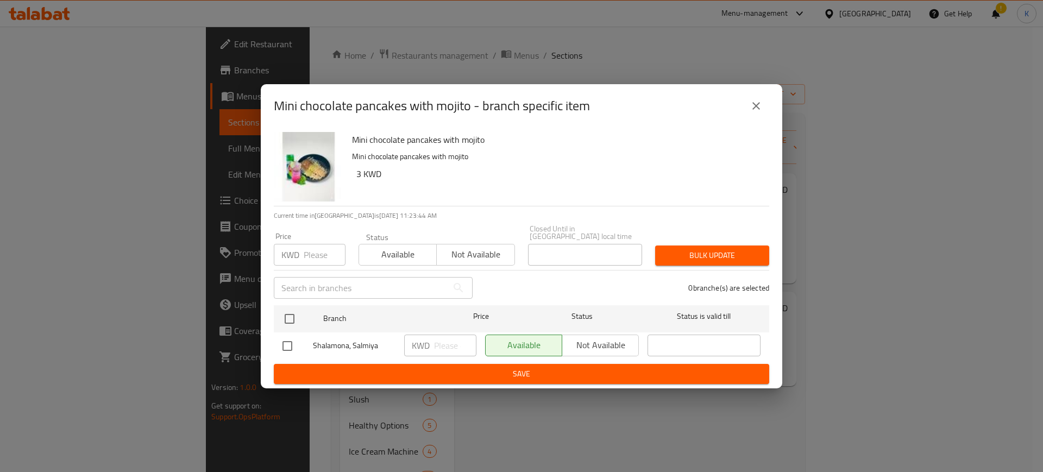
click at [755, 109] on icon "close" at bounding box center [756, 105] width 13 height 13
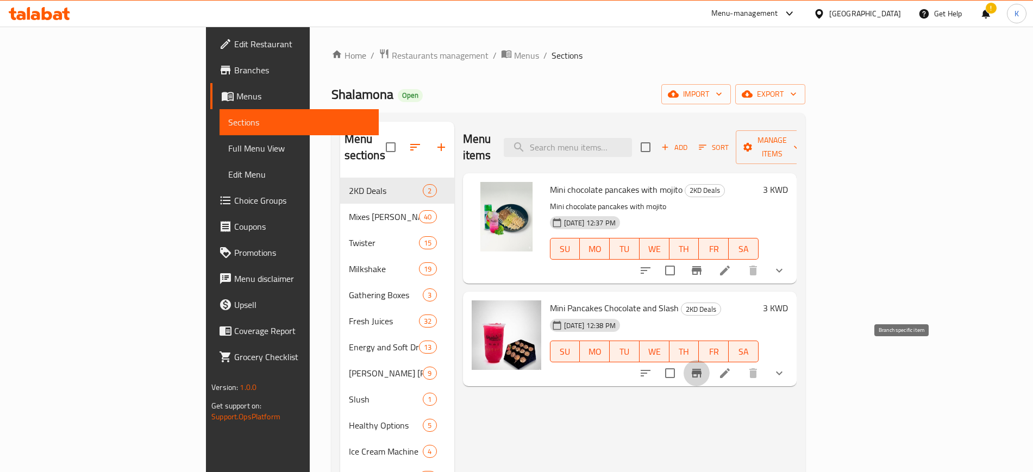
click at [710, 363] on button "Branch-specific-item" at bounding box center [697, 373] width 26 height 26
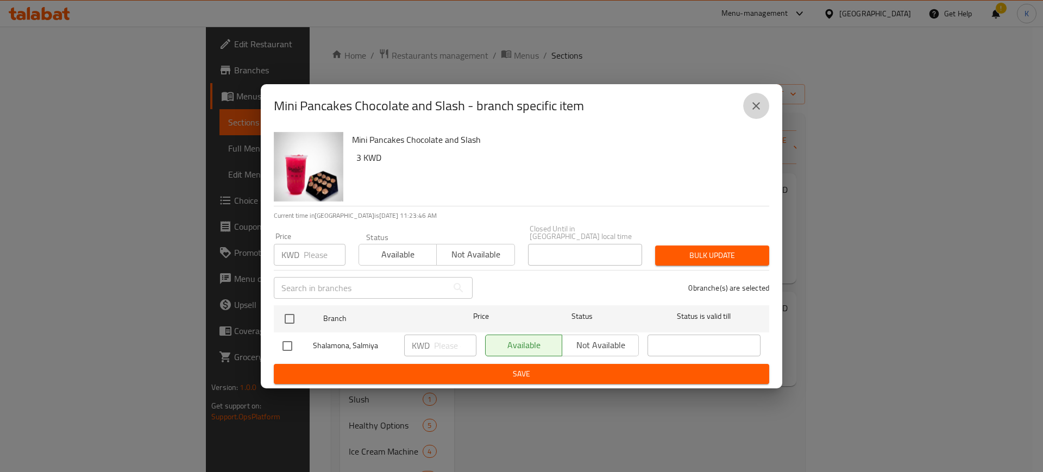
click at [761, 110] on icon "close" at bounding box center [756, 105] width 13 height 13
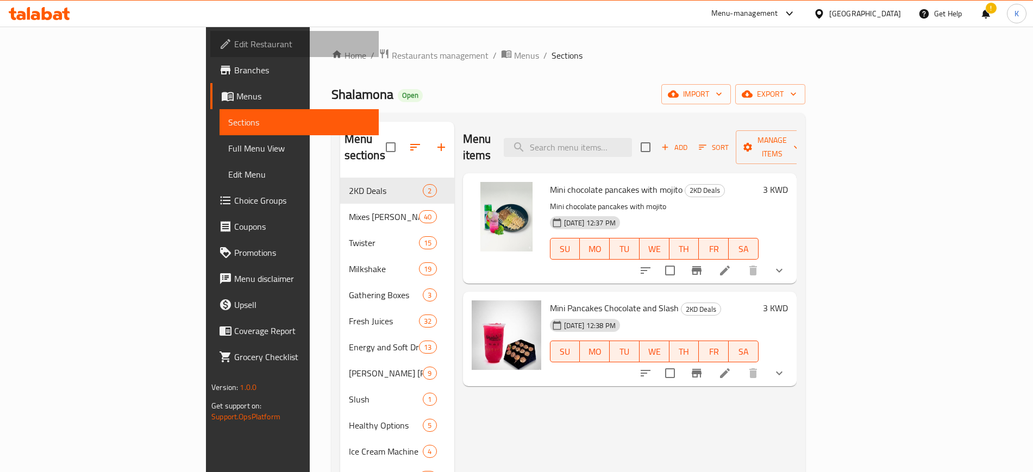
click at [234, 42] on span "Edit Restaurant" at bounding box center [301, 43] width 135 height 13
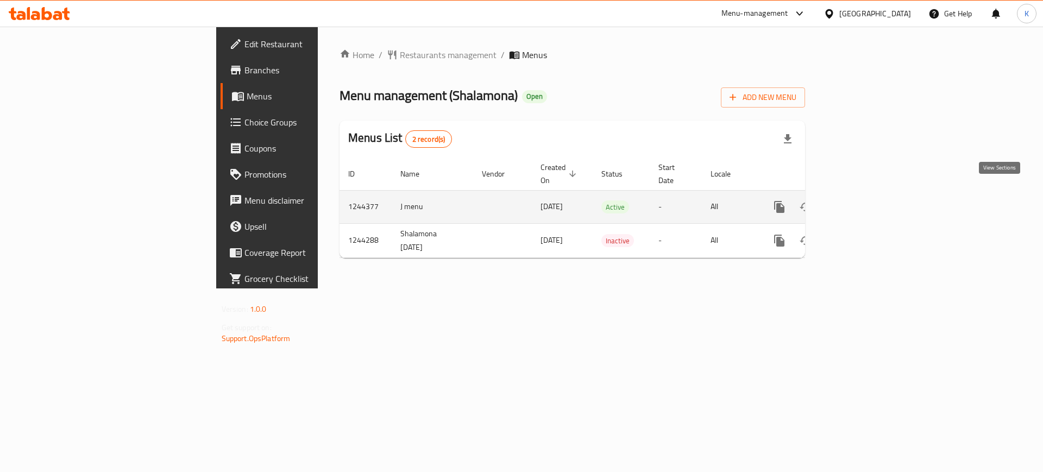
click at [863, 202] on icon "enhanced table" at bounding box center [858, 207] width 10 height 10
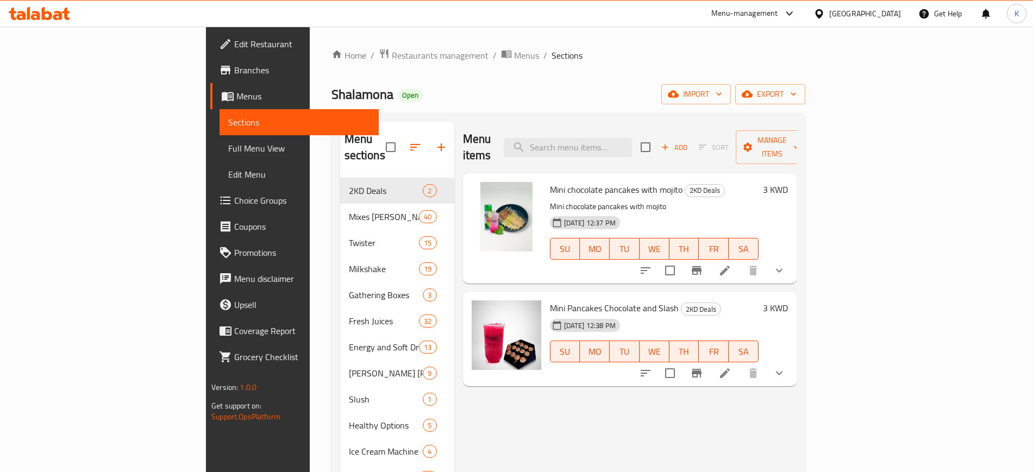
click at [788, 182] on h6 "3 KWD" at bounding box center [775, 189] width 25 height 15
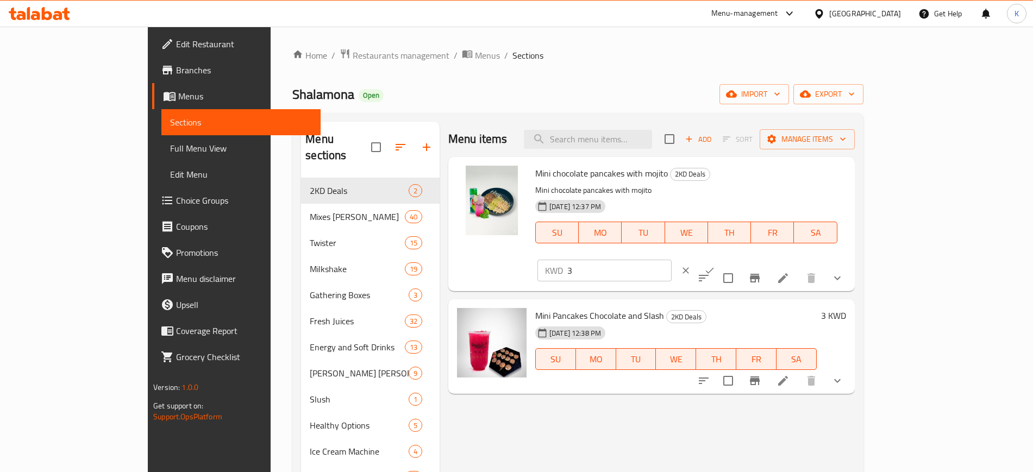
drag, startPoint x: 802, startPoint y: 177, endPoint x: 782, endPoint y: 178, distance: 20.1
click at [781, 178] on div "Mini chocolate pancakes with mojito 2KD Deals Mini chocolate pancakes with moji…" at bounding box center [690, 224] width 319 height 126
type input "2"
click at [715, 265] on icon "ok" at bounding box center [709, 270] width 11 height 11
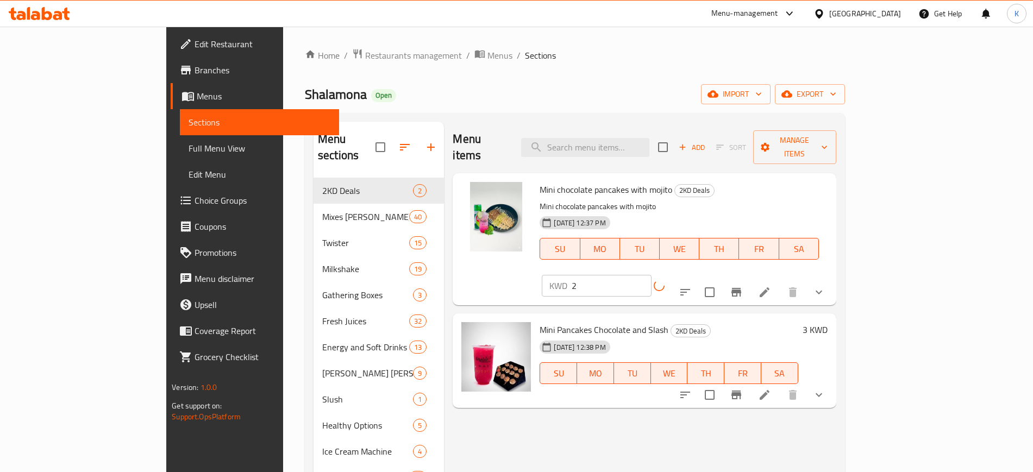
click at [828, 322] on h6 "3 KWD" at bounding box center [815, 329] width 25 height 15
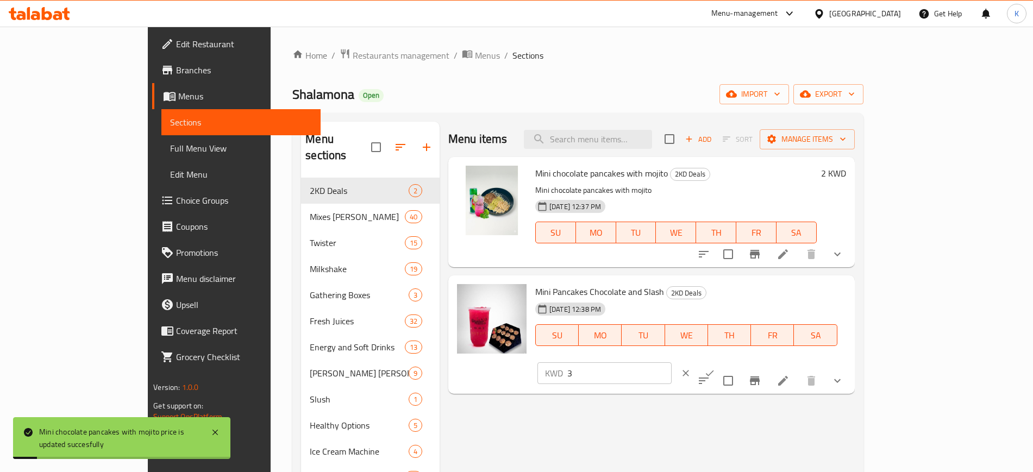
click at [706, 286] on div "Mini Pancakes Chocolate and Slash 2KD Deals 09-10-2025 12:38 PM SU MO TU WE TH …" at bounding box center [690, 335] width 319 height 110
type input "2"
click at [715, 368] on icon "ok" at bounding box center [709, 373] width 11 height 11
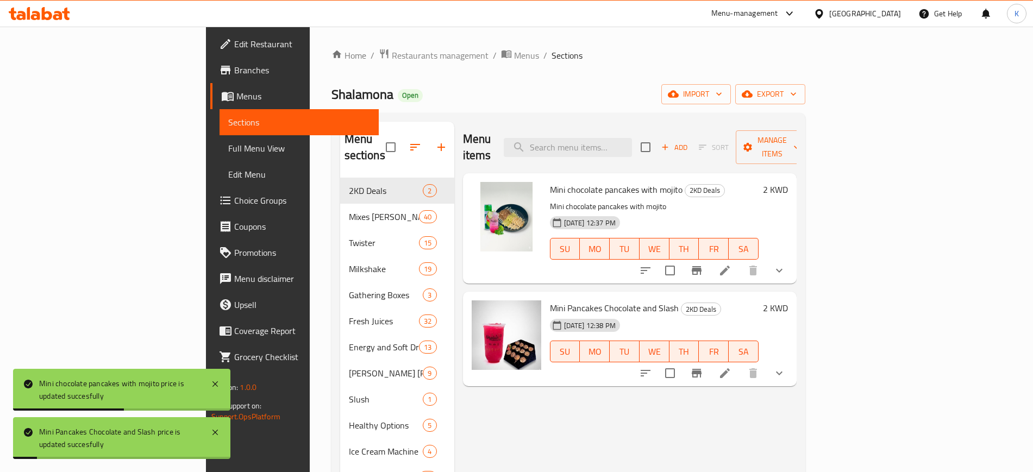
click at [797, 421] on div "Menu items Add Sort Manage items Mini chocolate pancakes with mojito 2KD Deals …" at bounding box center [625, 358] width 342 height 472
click at [674, 70] on div "Home / Restaurants management / Menus / Sections Shalamona Open import export M…" at bounding box center [568, 325] width 474 height 554
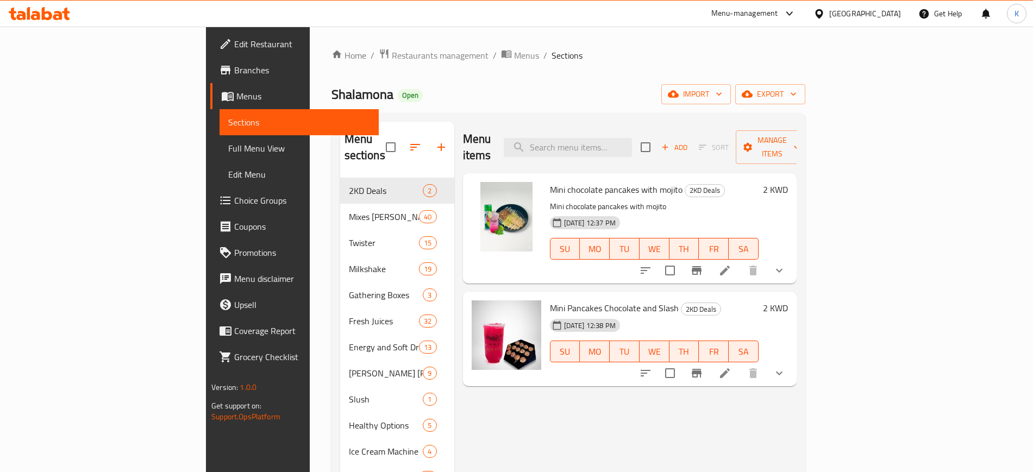
click at [693, 44] on div "Home / Restaurants management / Menus / Sections Shalamona Open import export M…" at bounding box center [568, 326] width 517 height 598
click at [693, 43] on div "Home / Restaurants management / Menus / Sections Shalamona Open import export M…" at bounding box center [568, 326] width 517 height 598
click at [392, 60] on span "Restaurants management" at bounding box center [440, 55] width 97 height 13
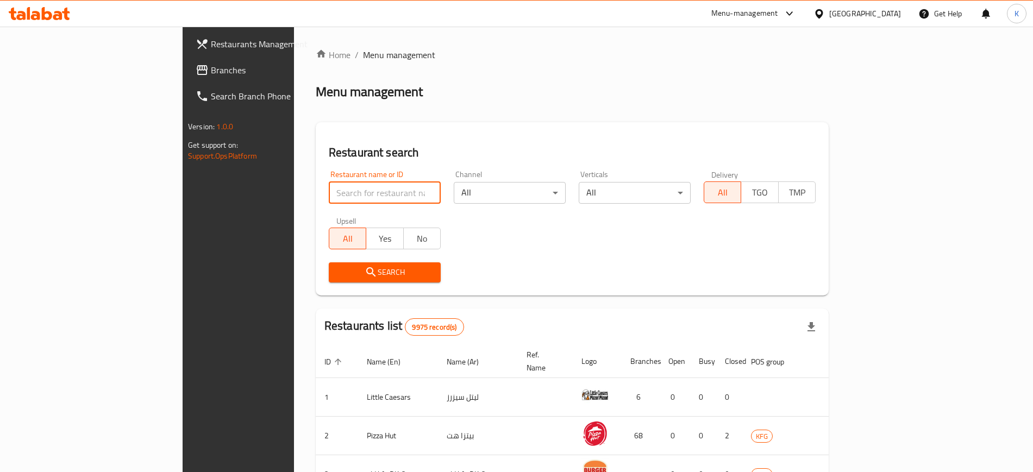
click at [329, 195] on input "search" at bounding box center [385, 193] width 112 height 22
paste input "Ebn 3my"
type input "Ebn 3my"
click button "Search" at bounding box center [385, 272] width 112 height 20
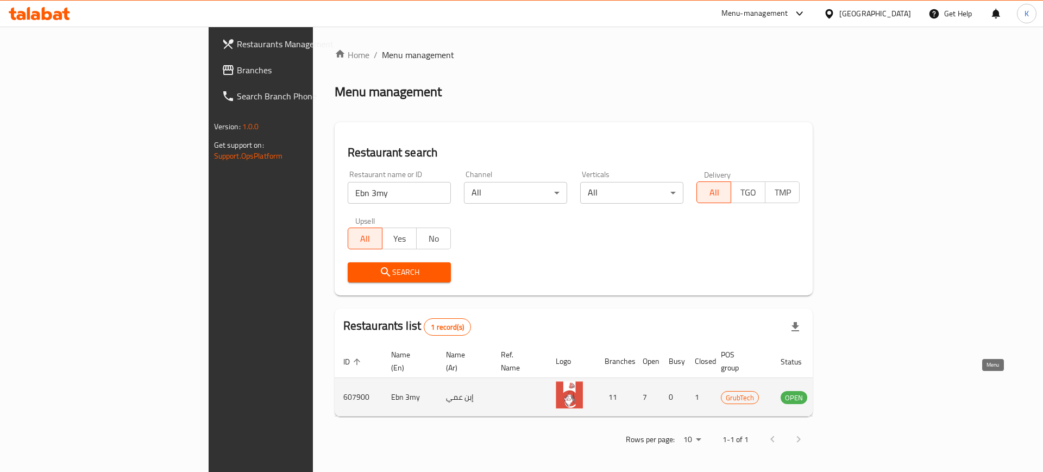
click at [850, 393] on icon "enhanced table" at bounding box center [844, 397] width 12 height 9
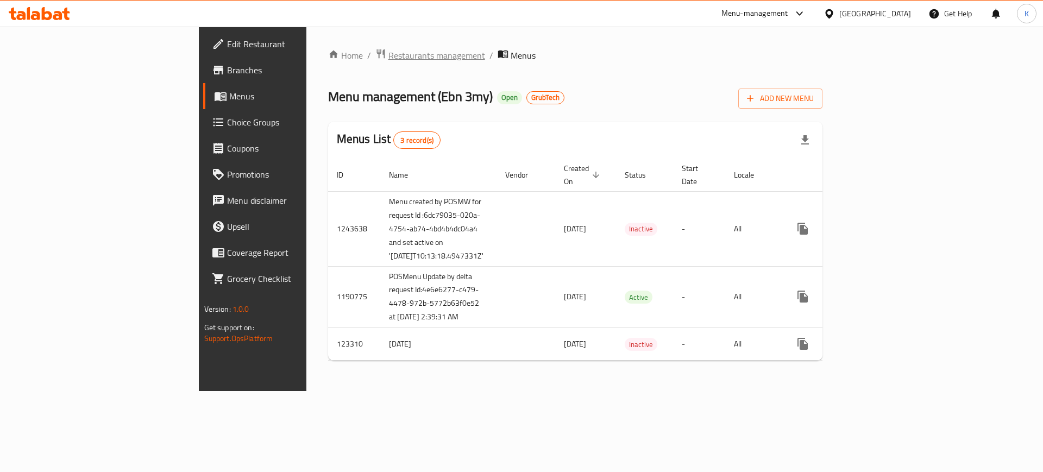
click at [388, 57] on span "Restaurants management" at bounding box center [436, 55] width 97 height 13
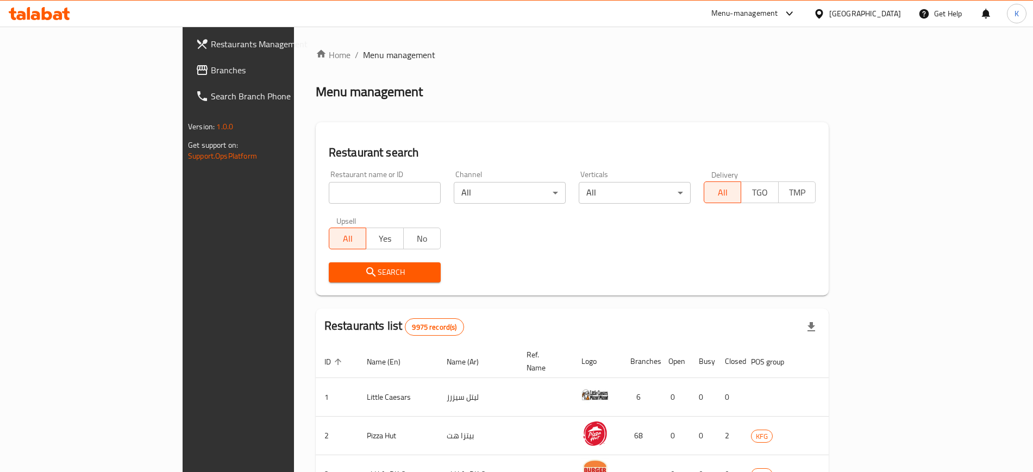
click at [329, 193] on input "search" at bounding box center [385, 193] width 112 height 22
paste input "Wahat Al Fawafa"
click button "Search" at bounding box center [385, 272] width 112 height 20
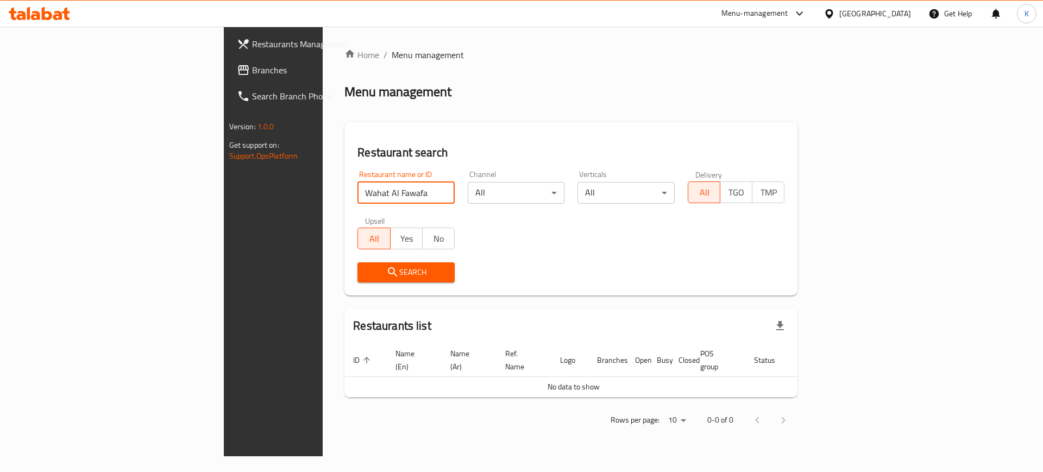
click button "Search" at bounding box center [406, 272] width 97 height 20
type input "Wahat"
click button "Search" at bounding box center [406, 272] width 97 height 20
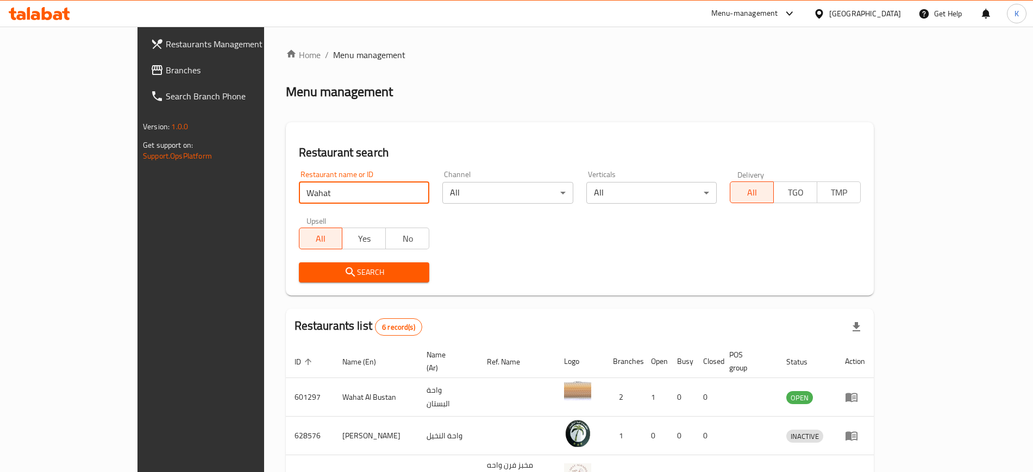
scroll to position [136, 0]
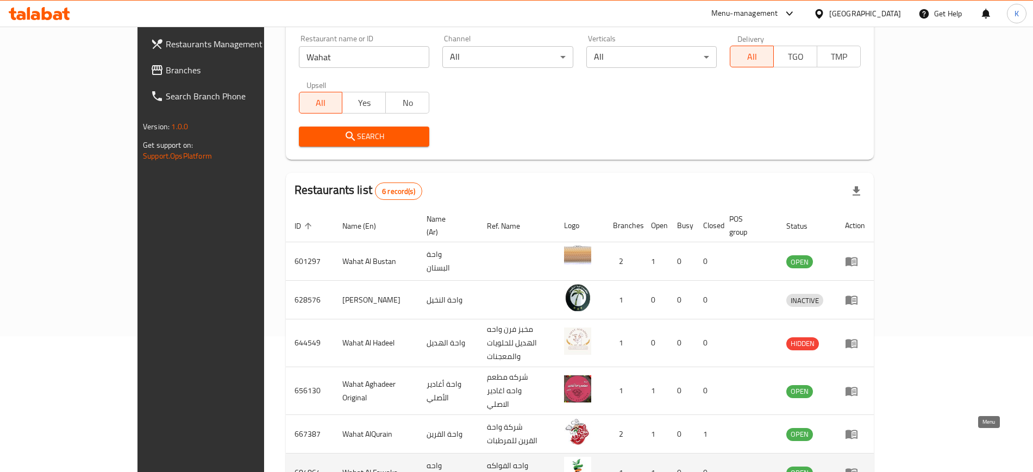
click at [857, 469] on icon "enhanced table" at bounding box center [851, 473] width 12 height 9
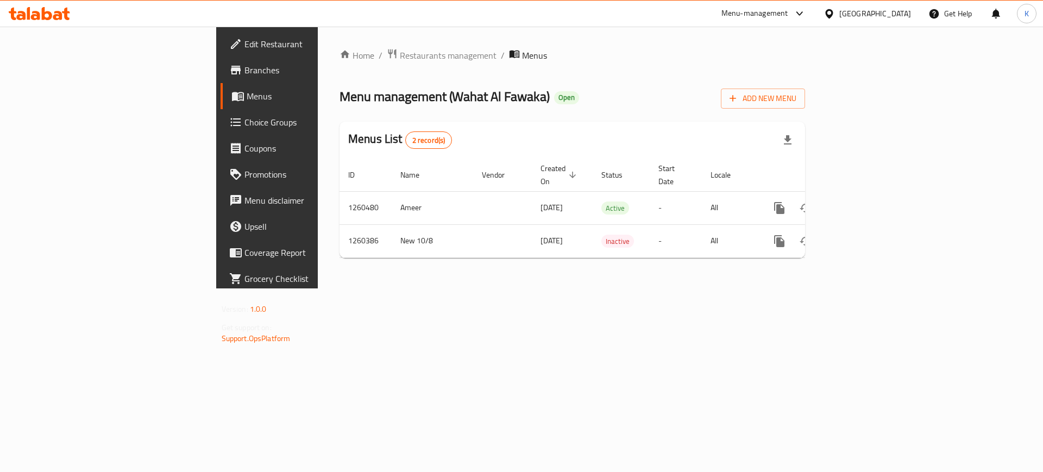
click at [245, 70] on span "Branches" at bounding box center [313, 70] width 137 height 13
